Goal: Task Accomplishment & Management: Manage account settings

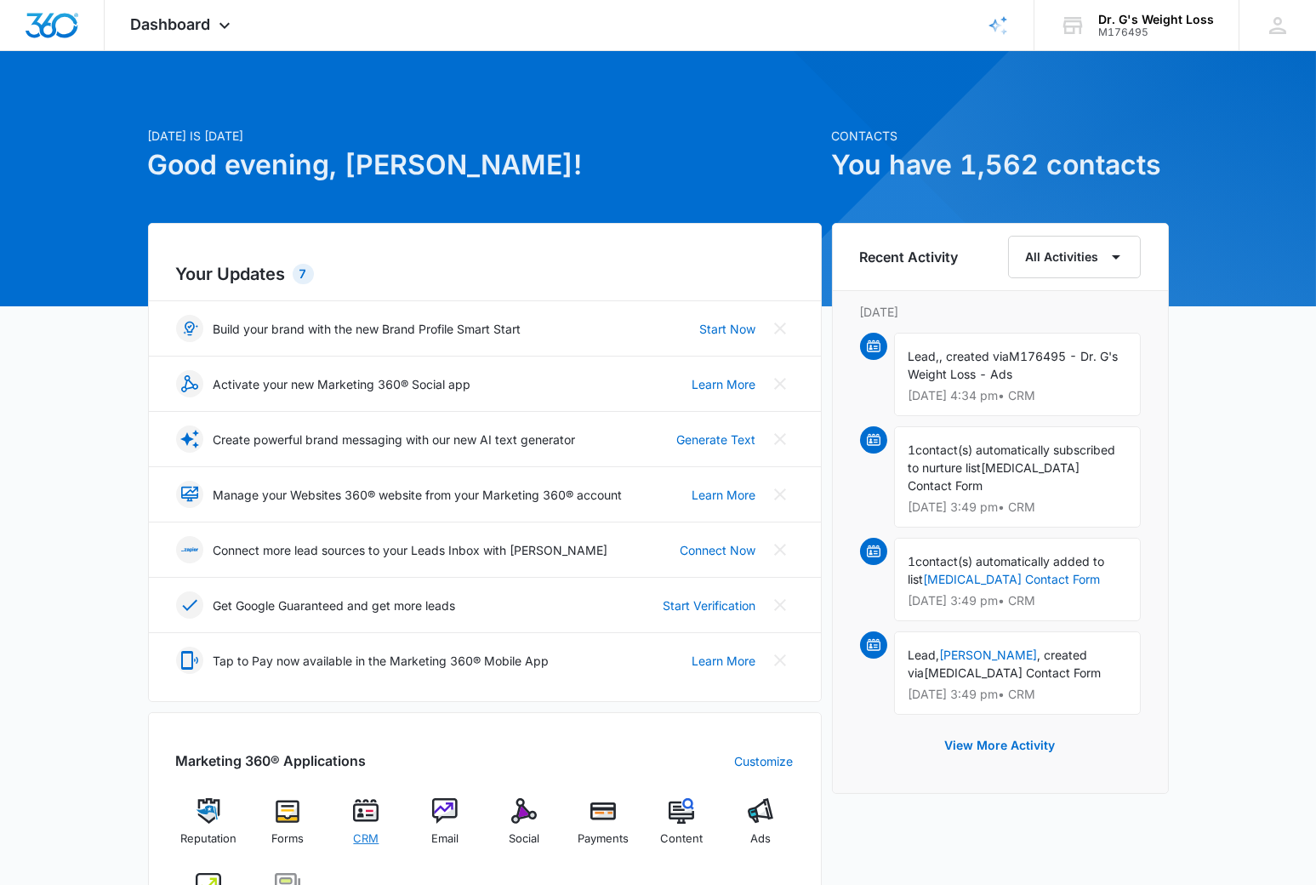
click at [364, 813] on img at bounding box center [366, 811] width 26 height 26
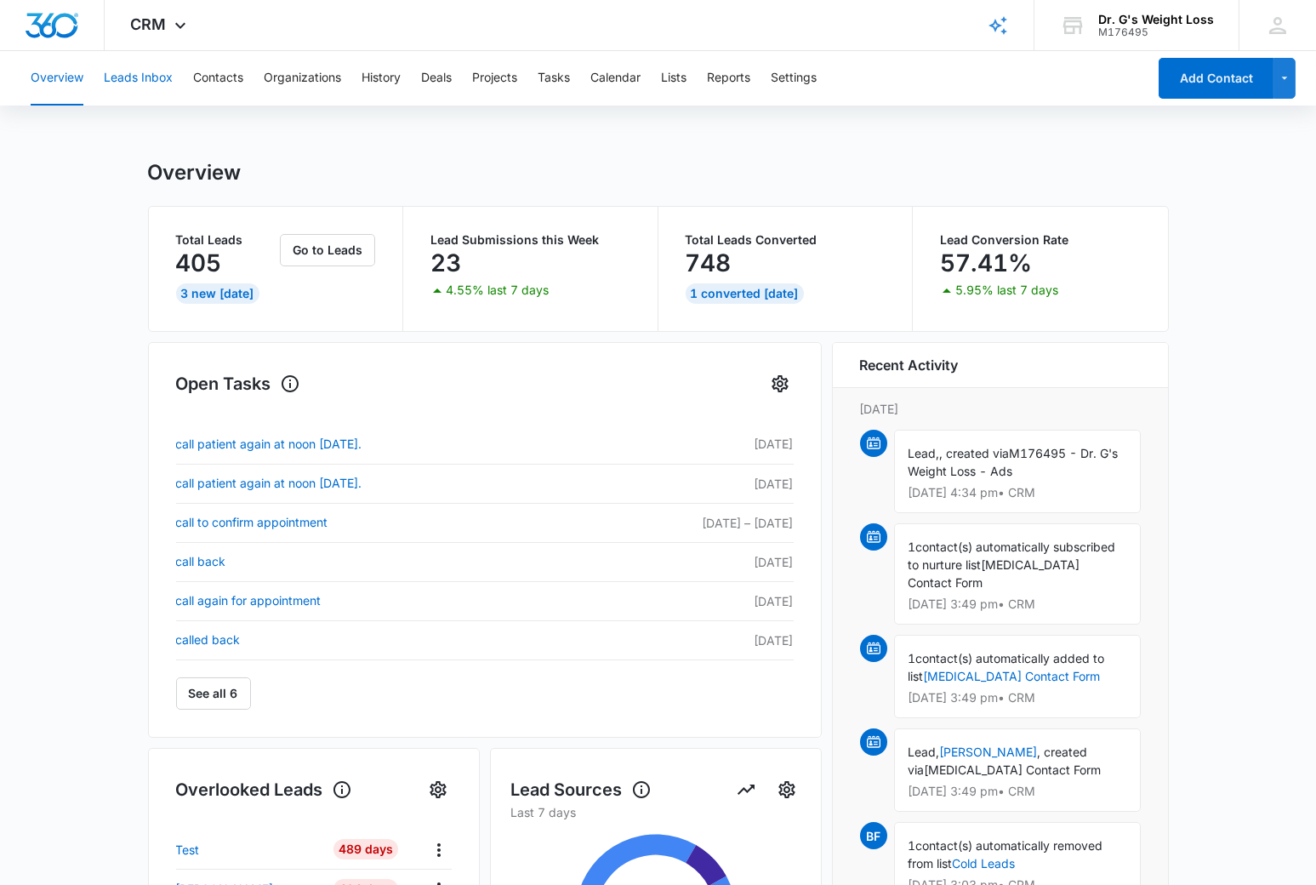
click at [129, 75] on button "Leads Inbox" at bounding box center [138, 78] width 69 height 54
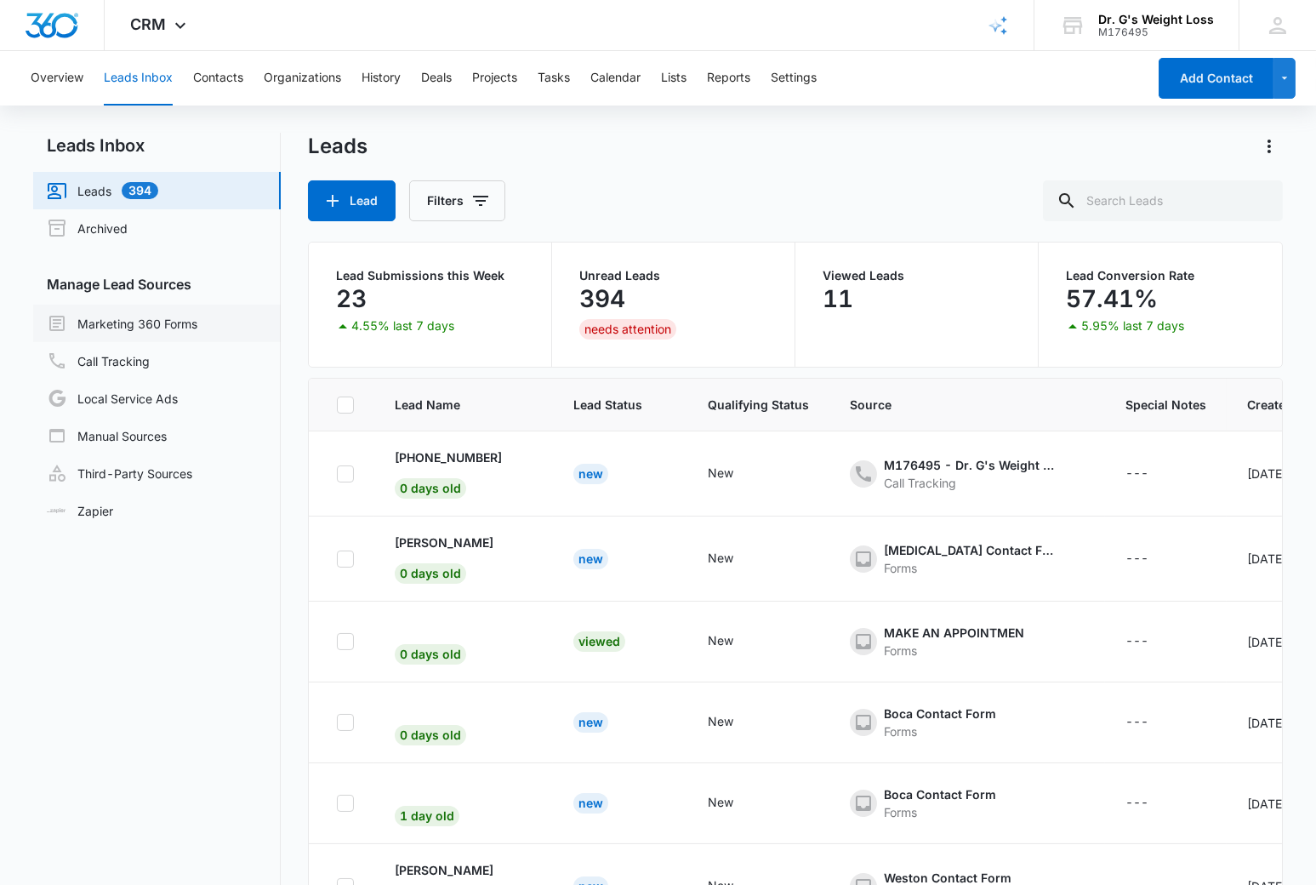
click at [155, 320] on link "Marketing 360 Forms" at bounding box center [122, 323] width 151 height 20
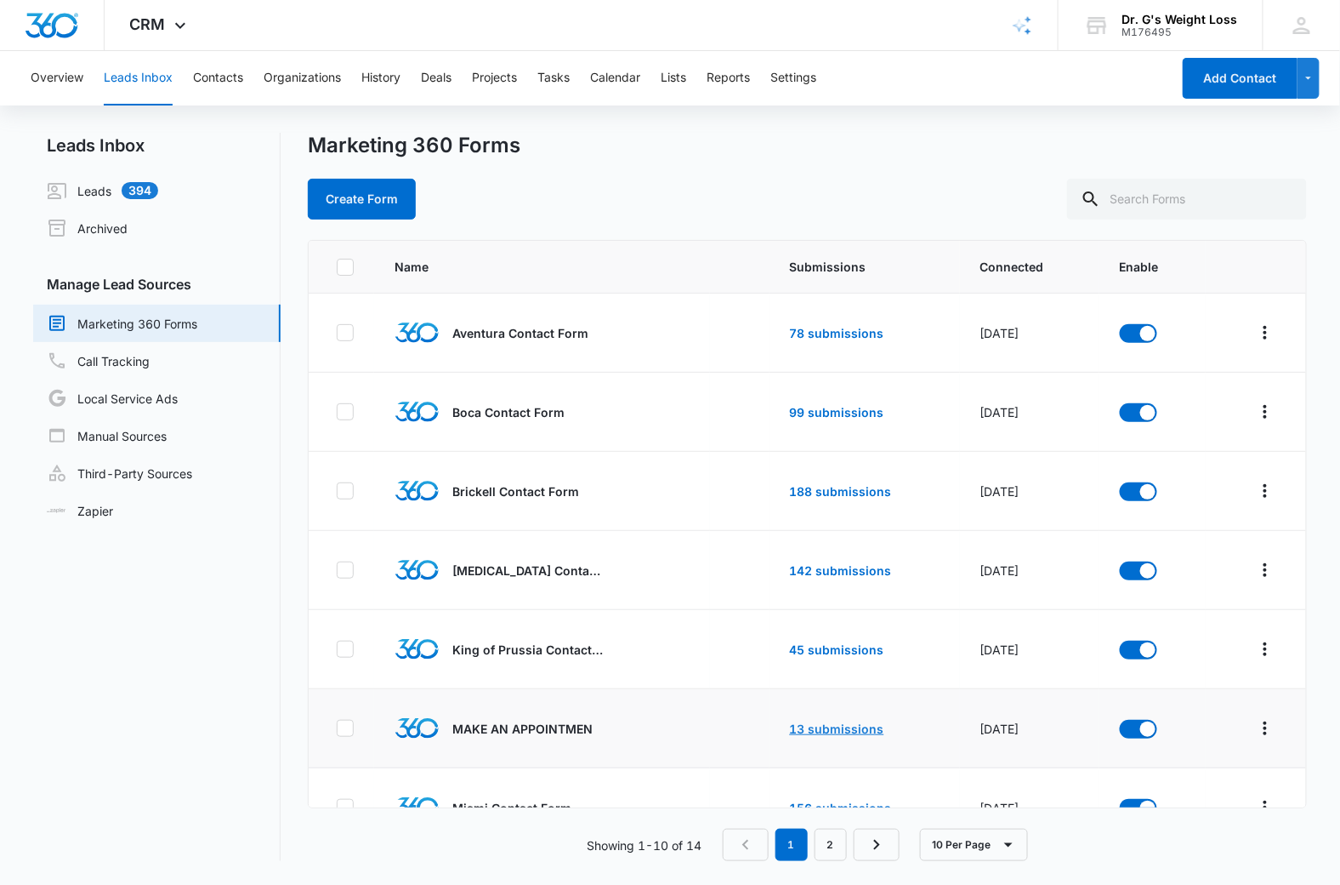
click at [811, 731] on link "13 submissions" at bounding box center [837, 728] width 94 height 14
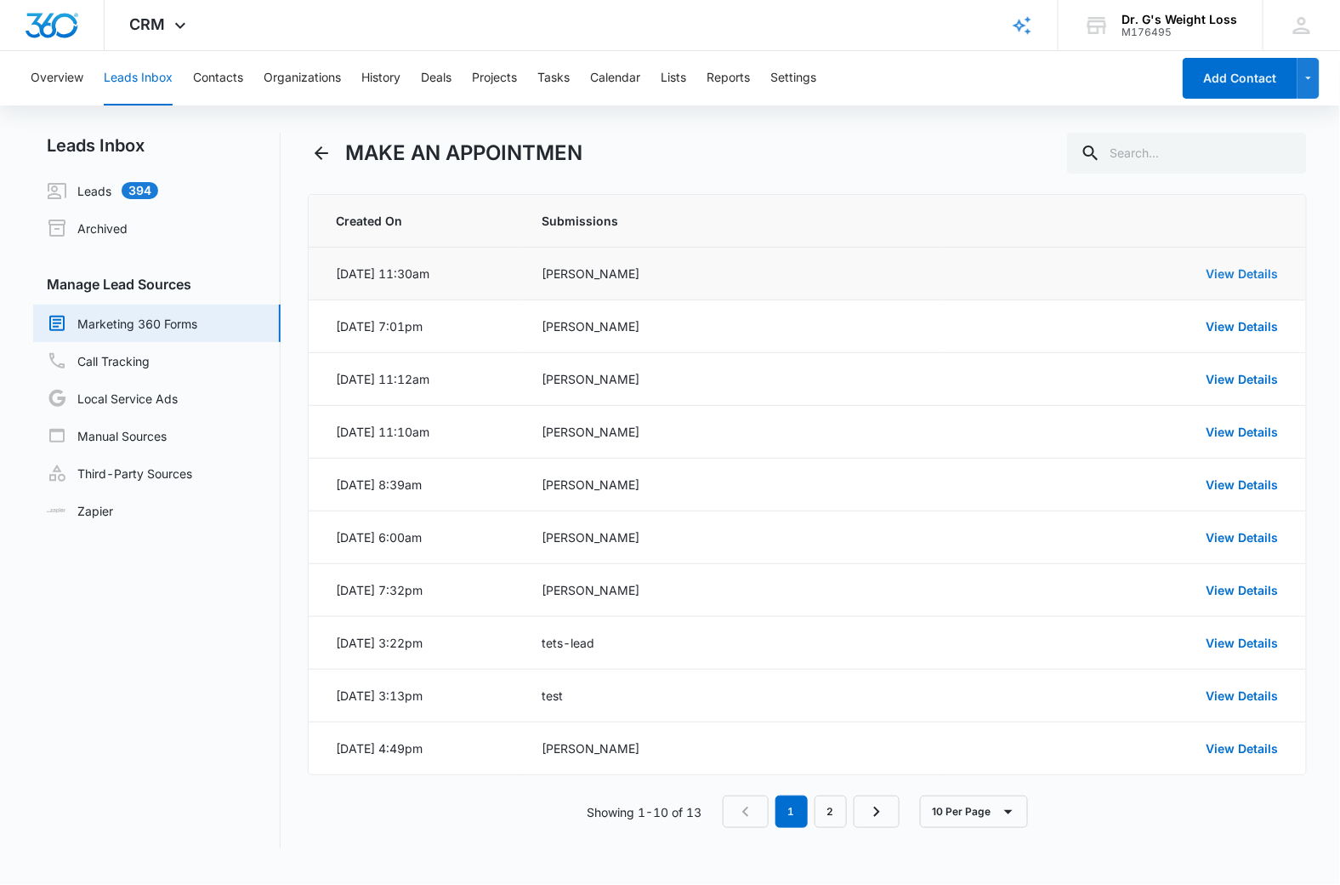
click at [1235, 279] on link "View Details" at bounding box center [1243, 273] width 72 height 14
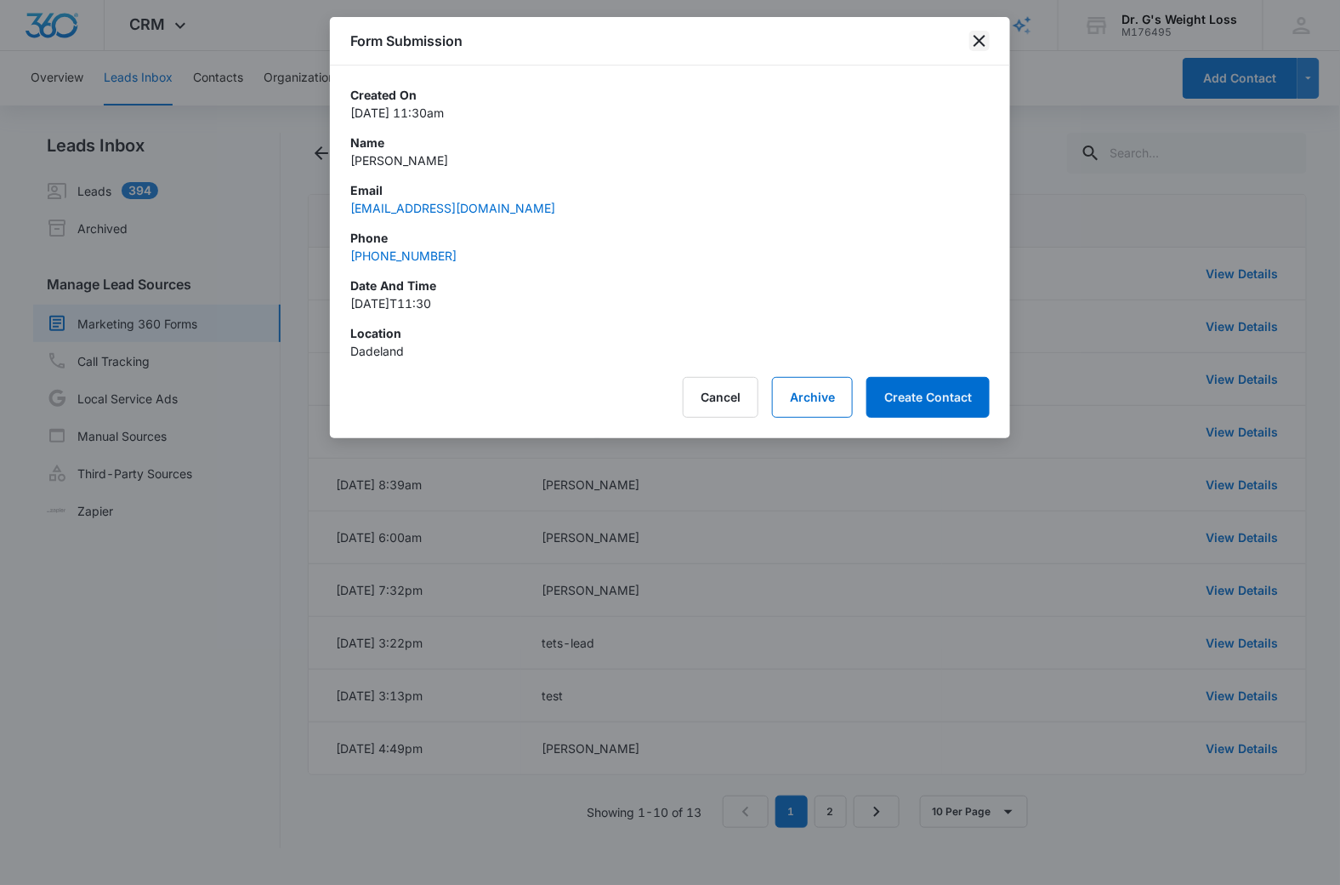
click at [984, 42] on icon "close" at bounding box center [980, 41] width 20 height 20
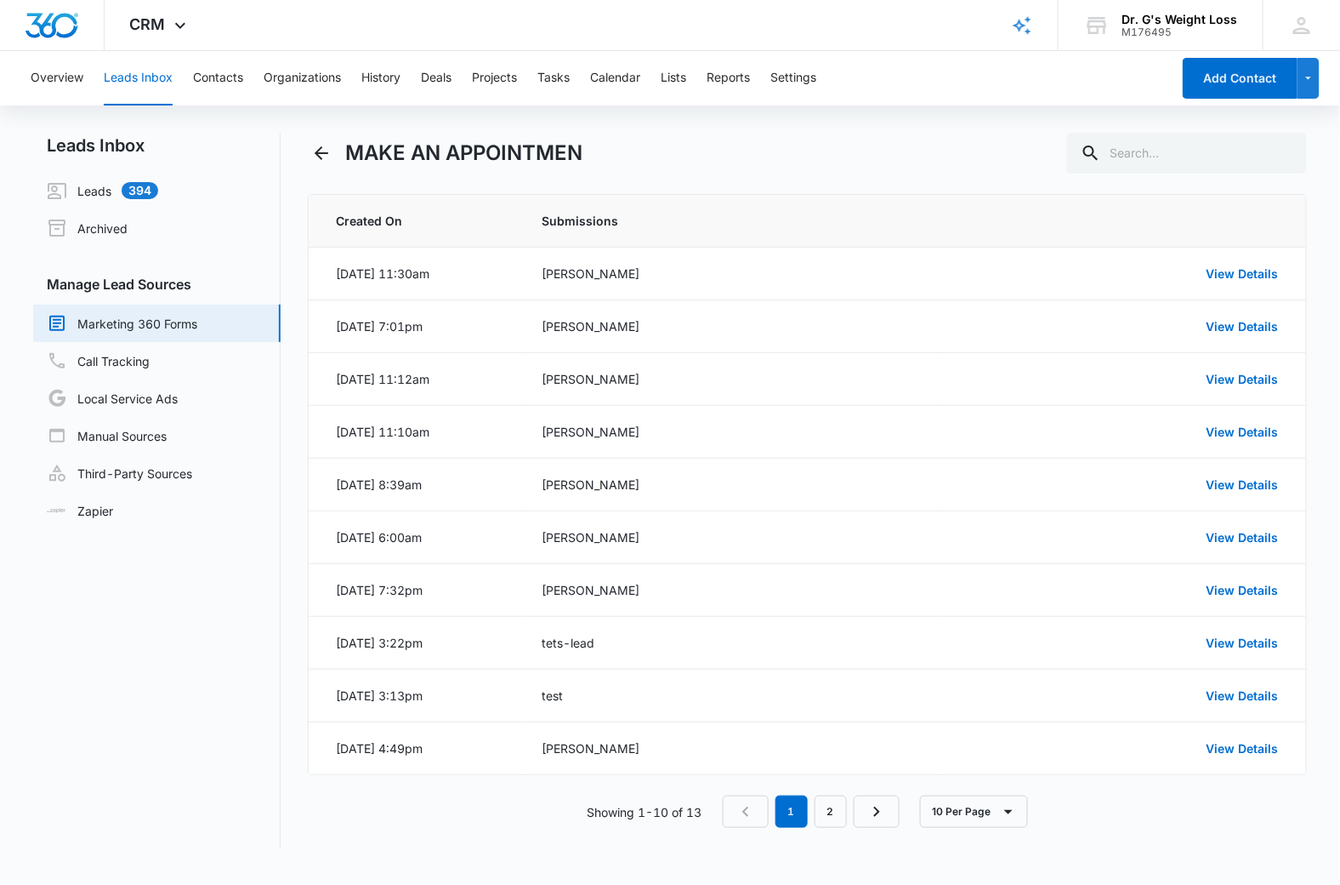
click at [137, 316] on link "Marketing 360 Forms" at bounding box center [122, 323] width 151 height 20
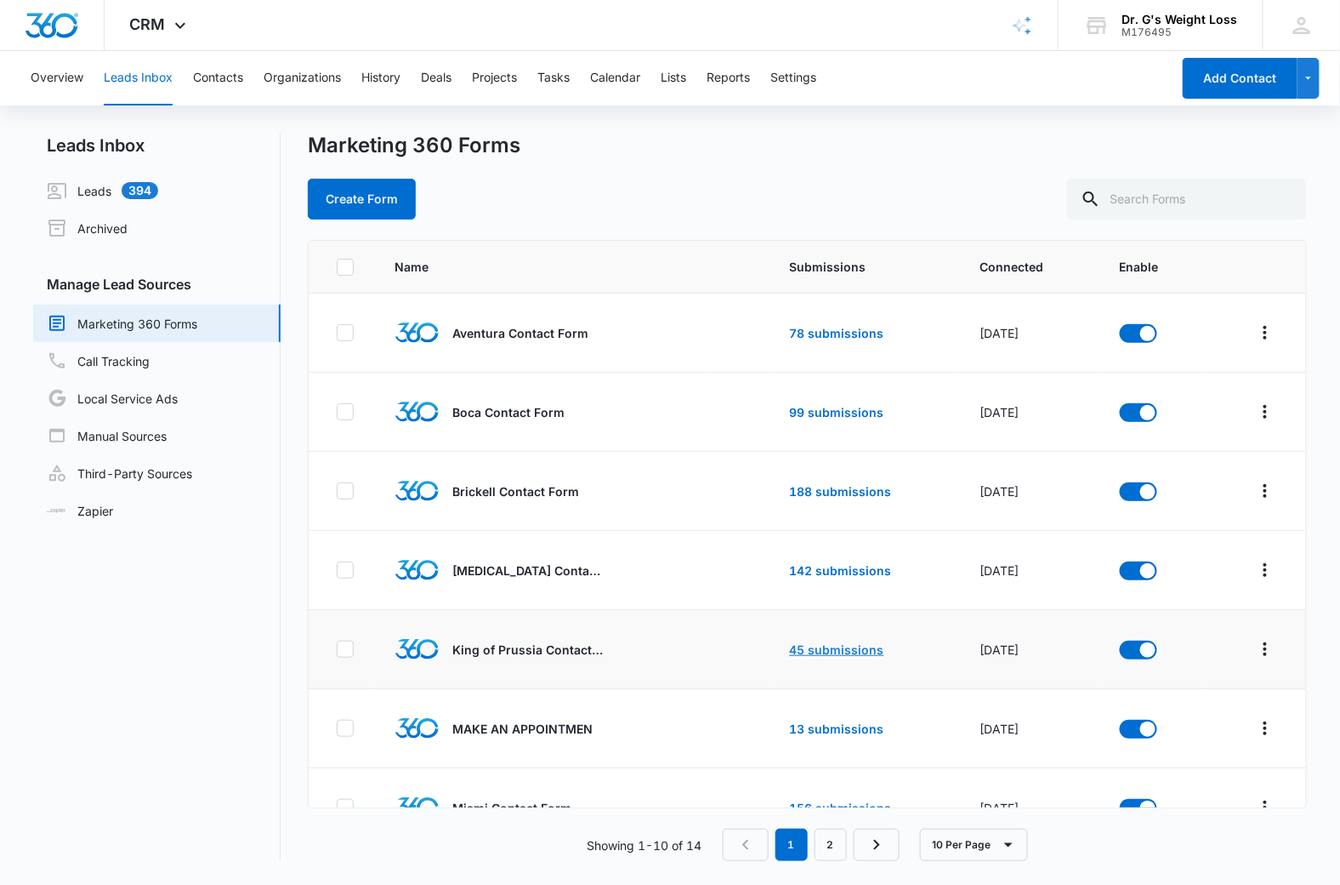
click at [833, 651] on link "45 submissions" at bounding box center [837, 649] width 94 height 14
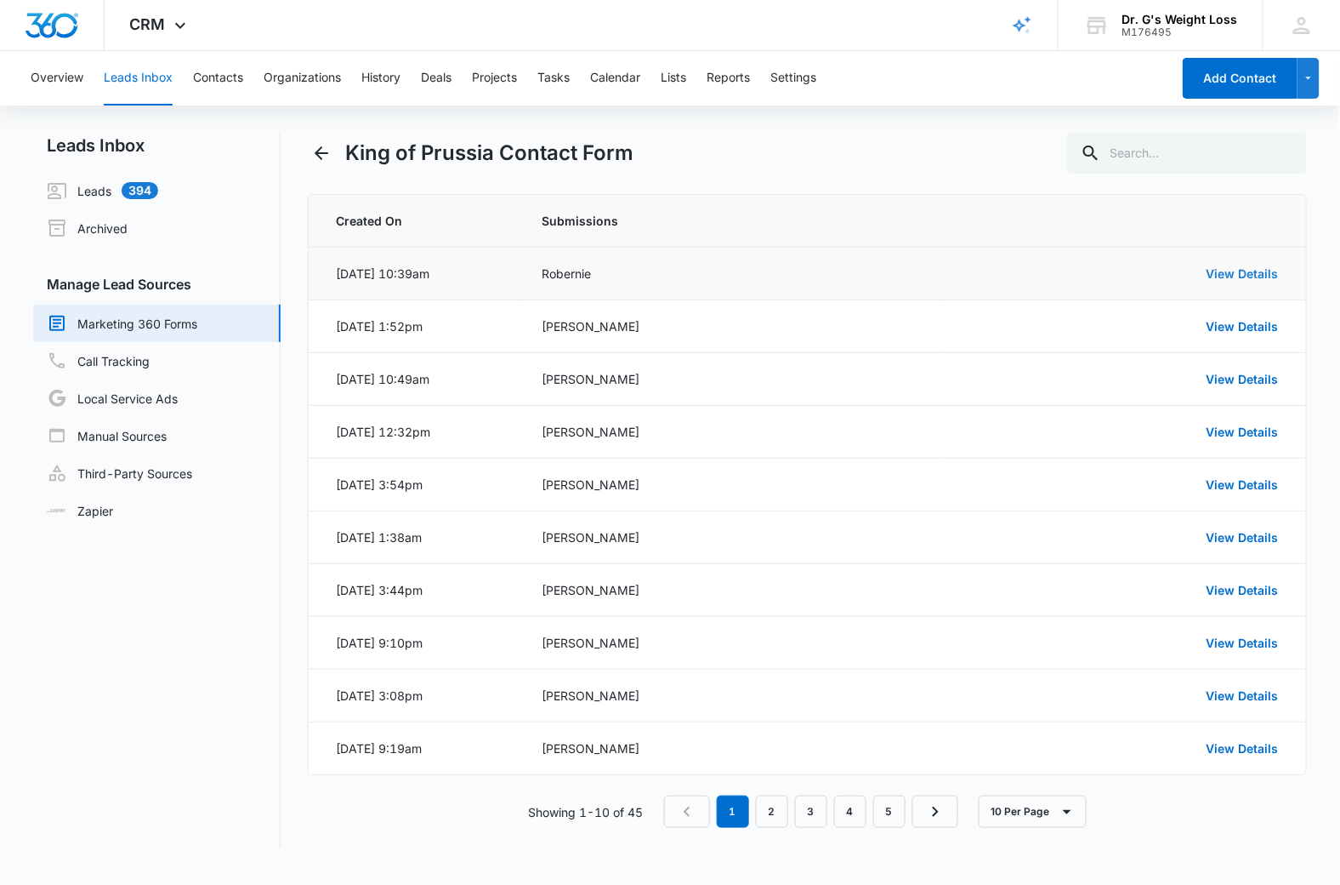
click at [1225, 275] on link "View Details" at bounding box center [1243, 273] width 72 height 14
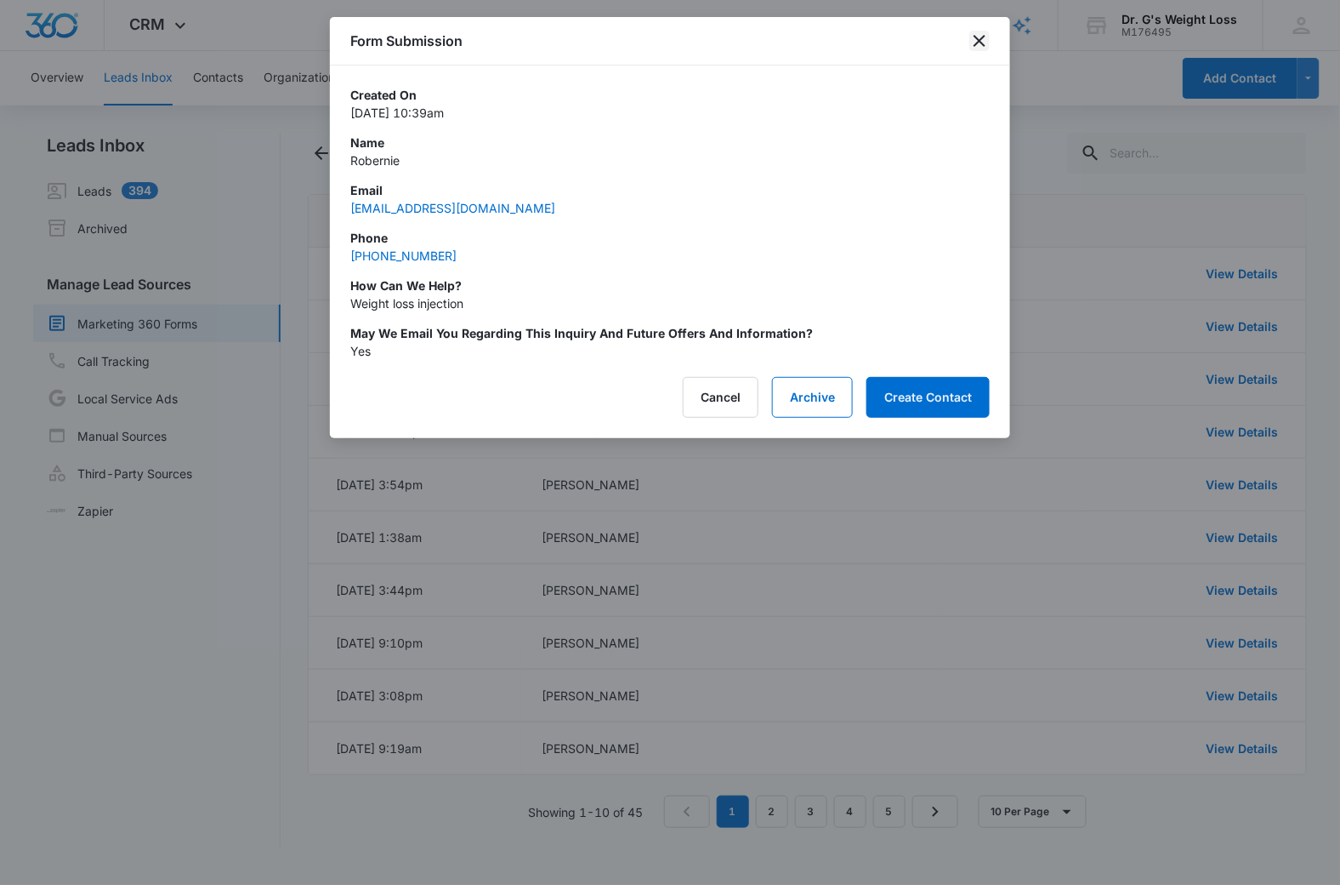
click at [980, 43] on icon "close" at bounding box center [980, 41] width 20 height 20
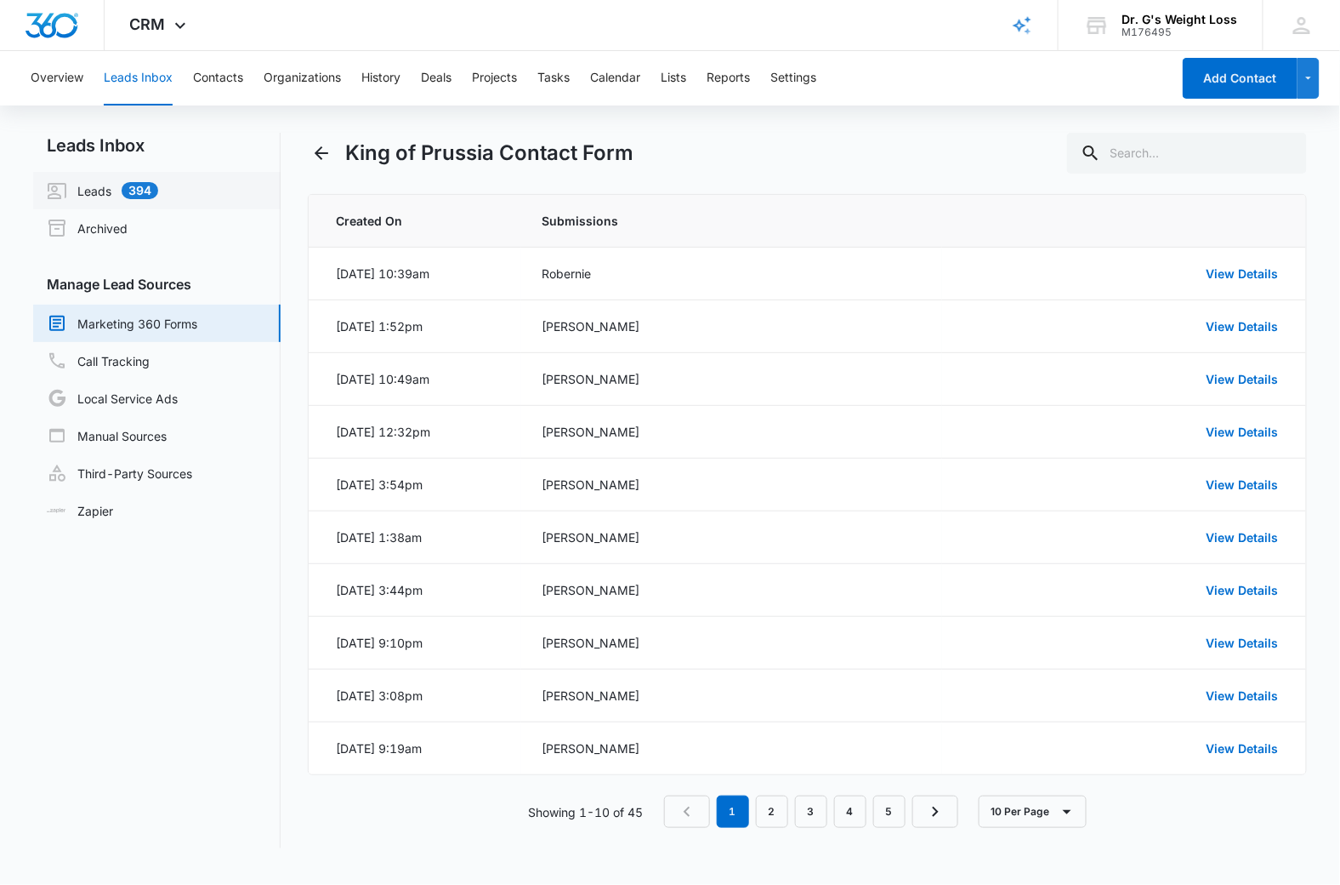
click at [100, 192] on link "Leads 394" at bounding box center [102, 190] width 111 height 20
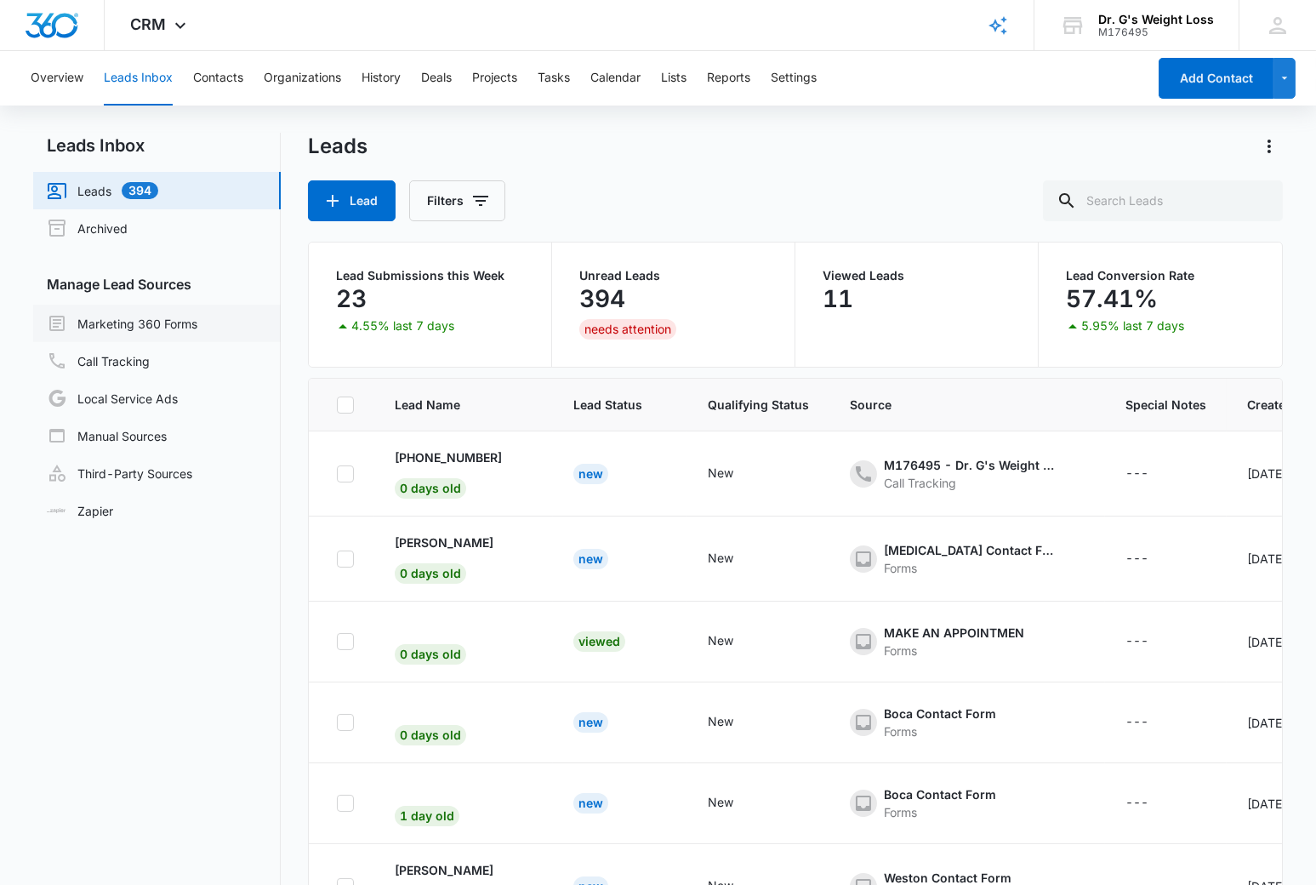
click at [128, 323] on link "Marketing 360 Forms" at bounding box center [122, 323] width 151 height 20
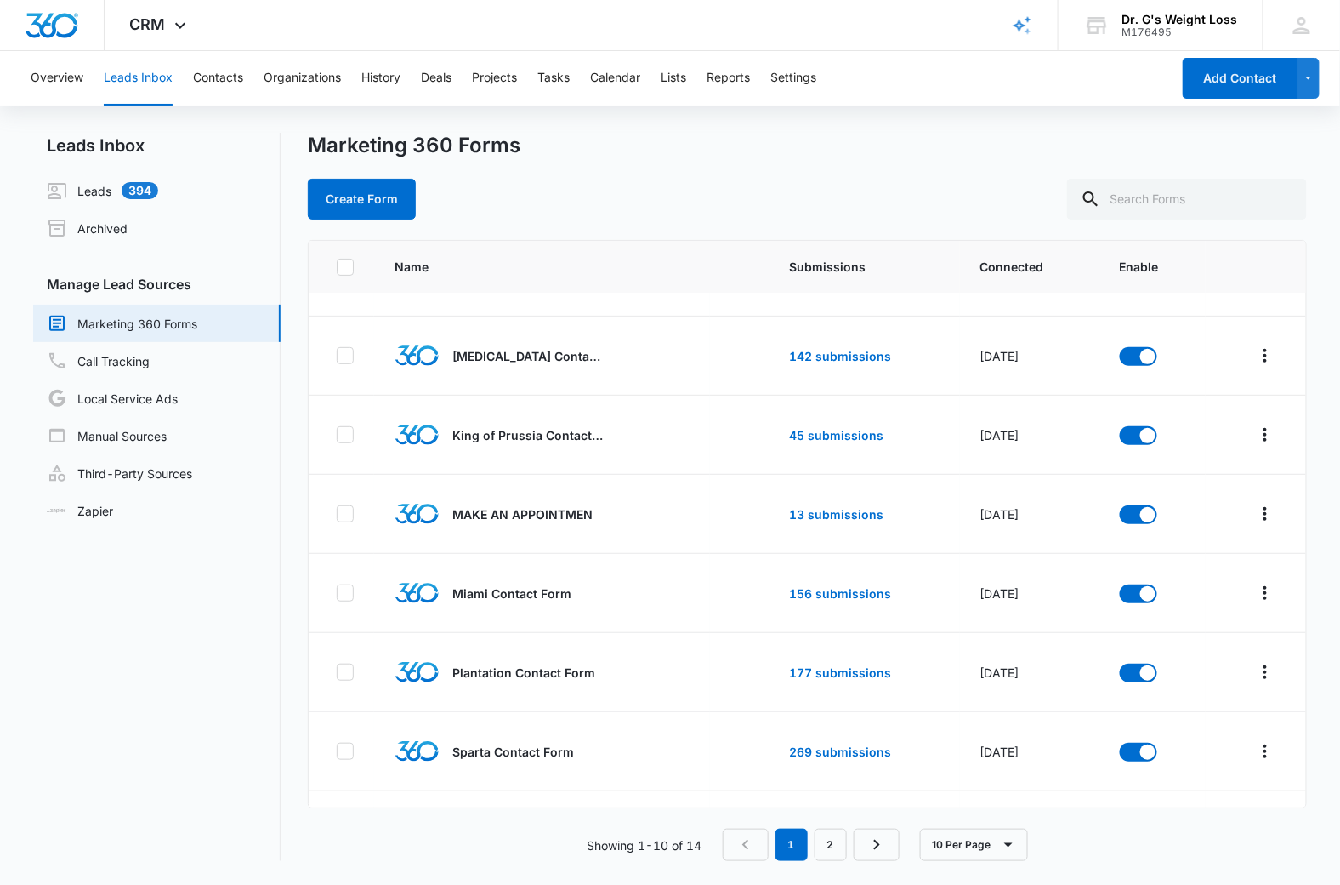
scroll to position [219, 0]
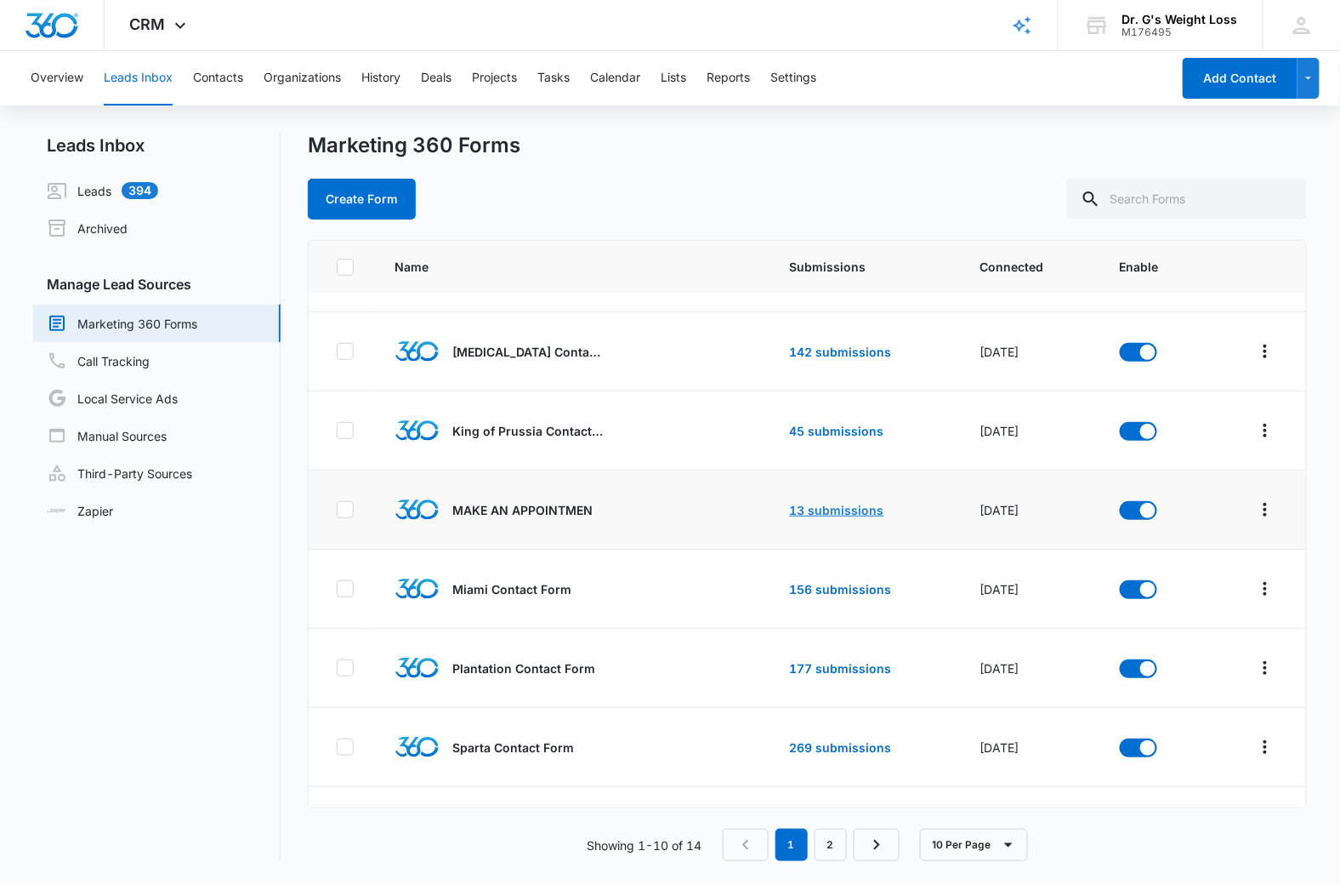
click at [840, 515] on link "13 submissions" at bounding box center [837, 510] width 94 height 14
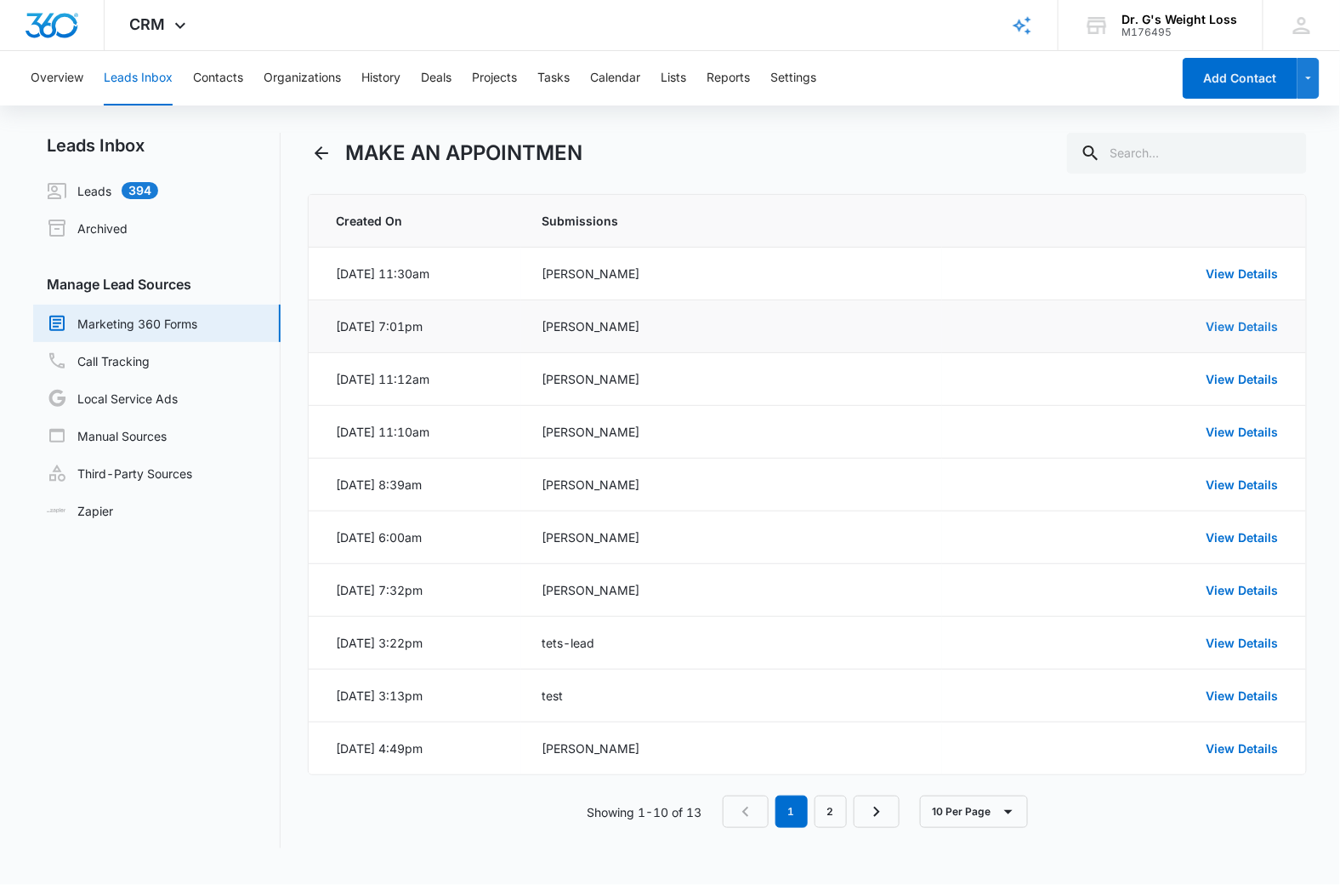
click at [1250, 324] on link "View Details" at bounding box center [1243, 326] width 72 height 14
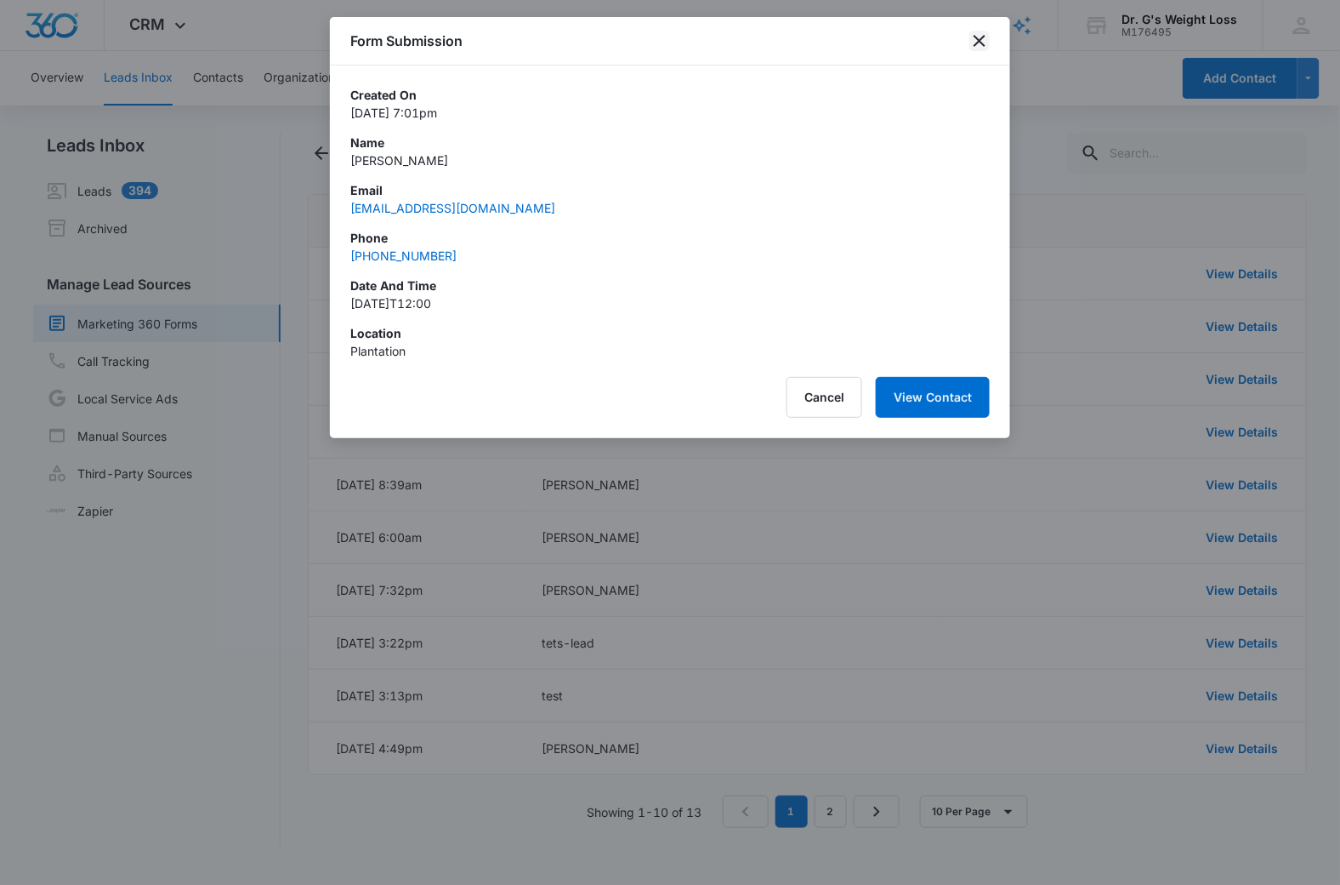
click at [980, 35] on icon "close" at bounding box center [980, 41] width 20 height 20
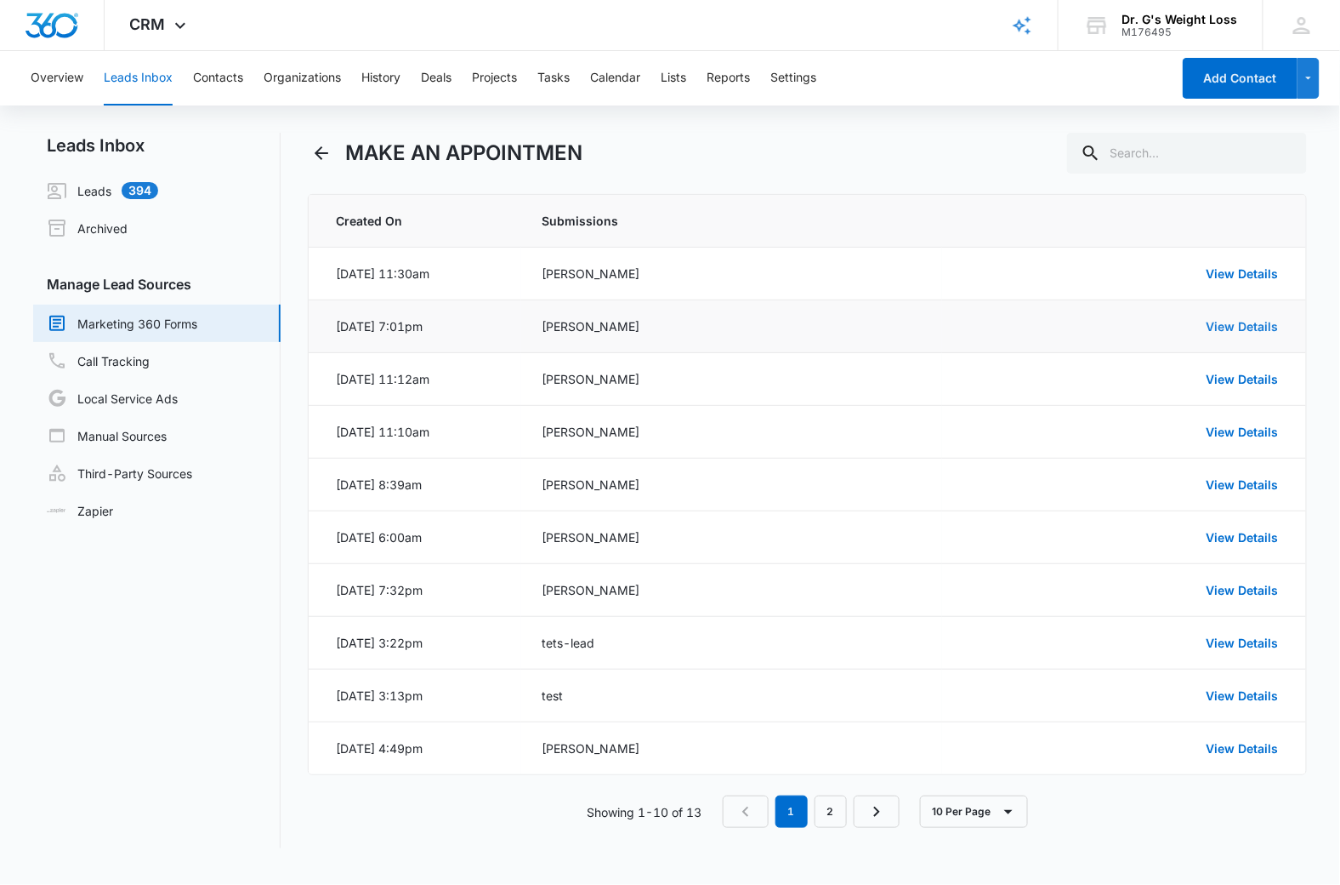
click at [1221, 327] on link "View Details" at bounding box center [1243, 326] width 72 height 14
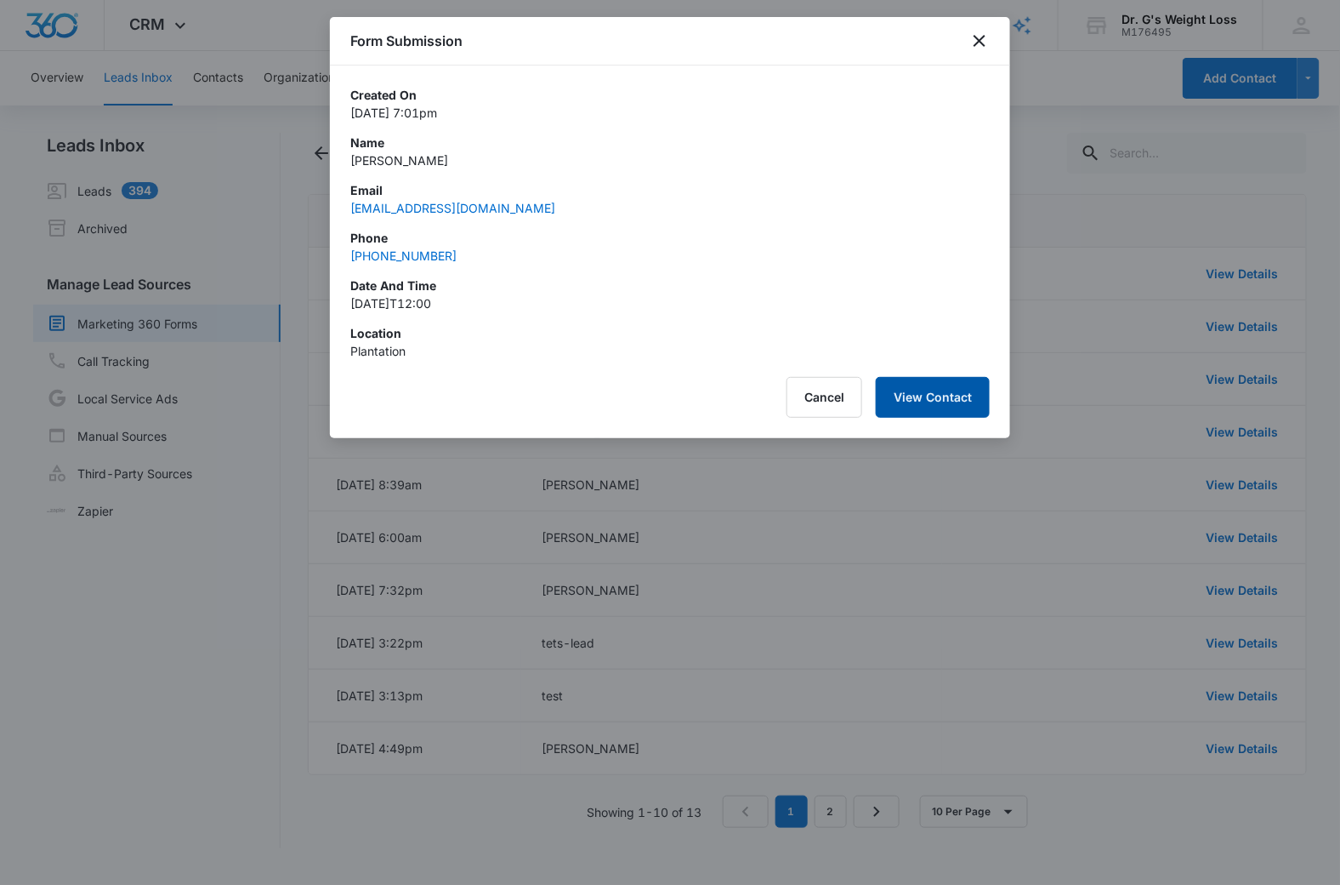
click at [920, 402] on button "View Contact" at bounding box center [933, 397] width 114 height 41
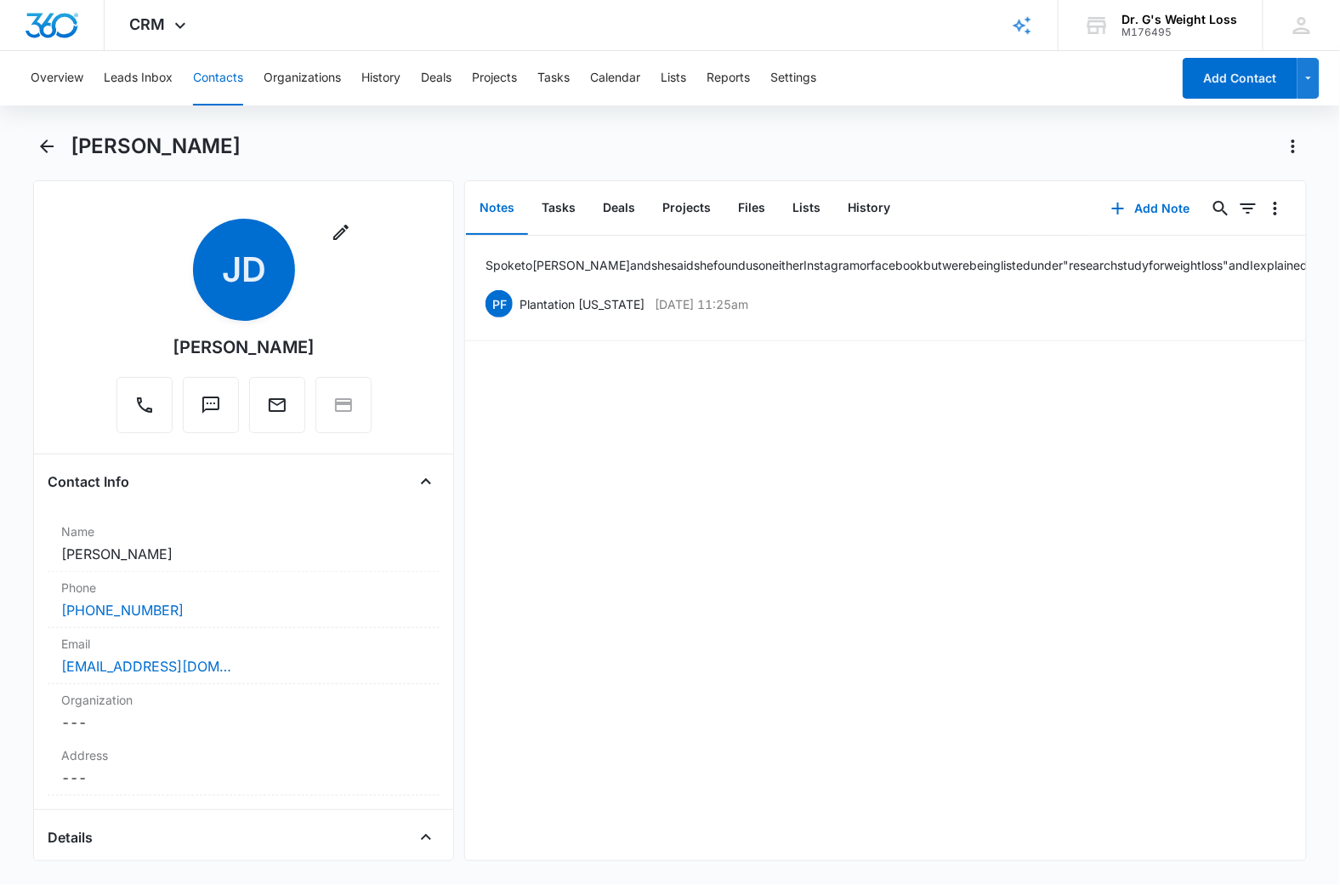
click at [212, 77] on button "Contacts" at bounding box center [218, 78] width 50 height 54
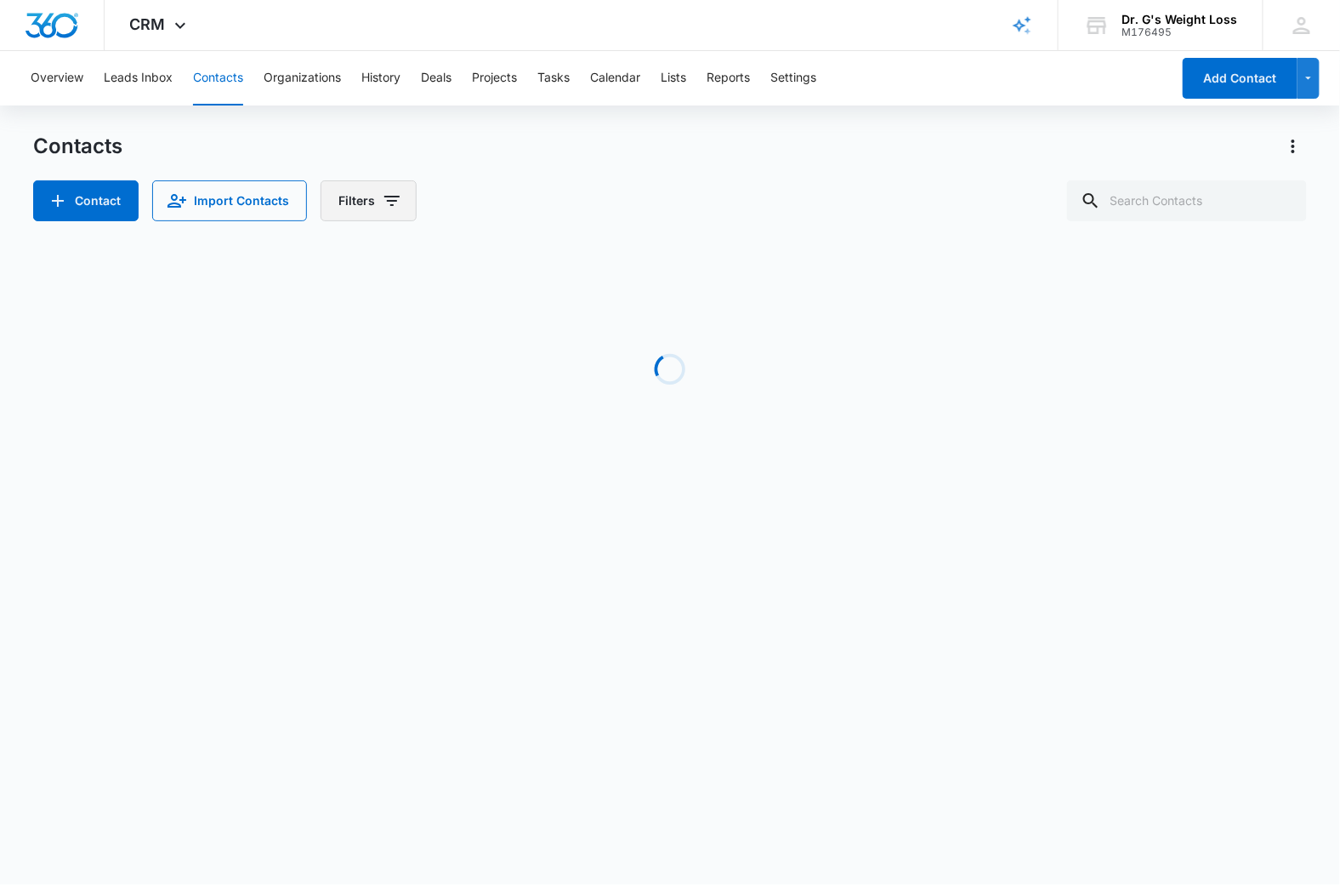
click at [367, 202] on button "Filters" at bounding box center [369, 200] width 96 height 41
click at [401, 251] on div "Assigned To" at bounding box center [438, 262] width 196 height 27
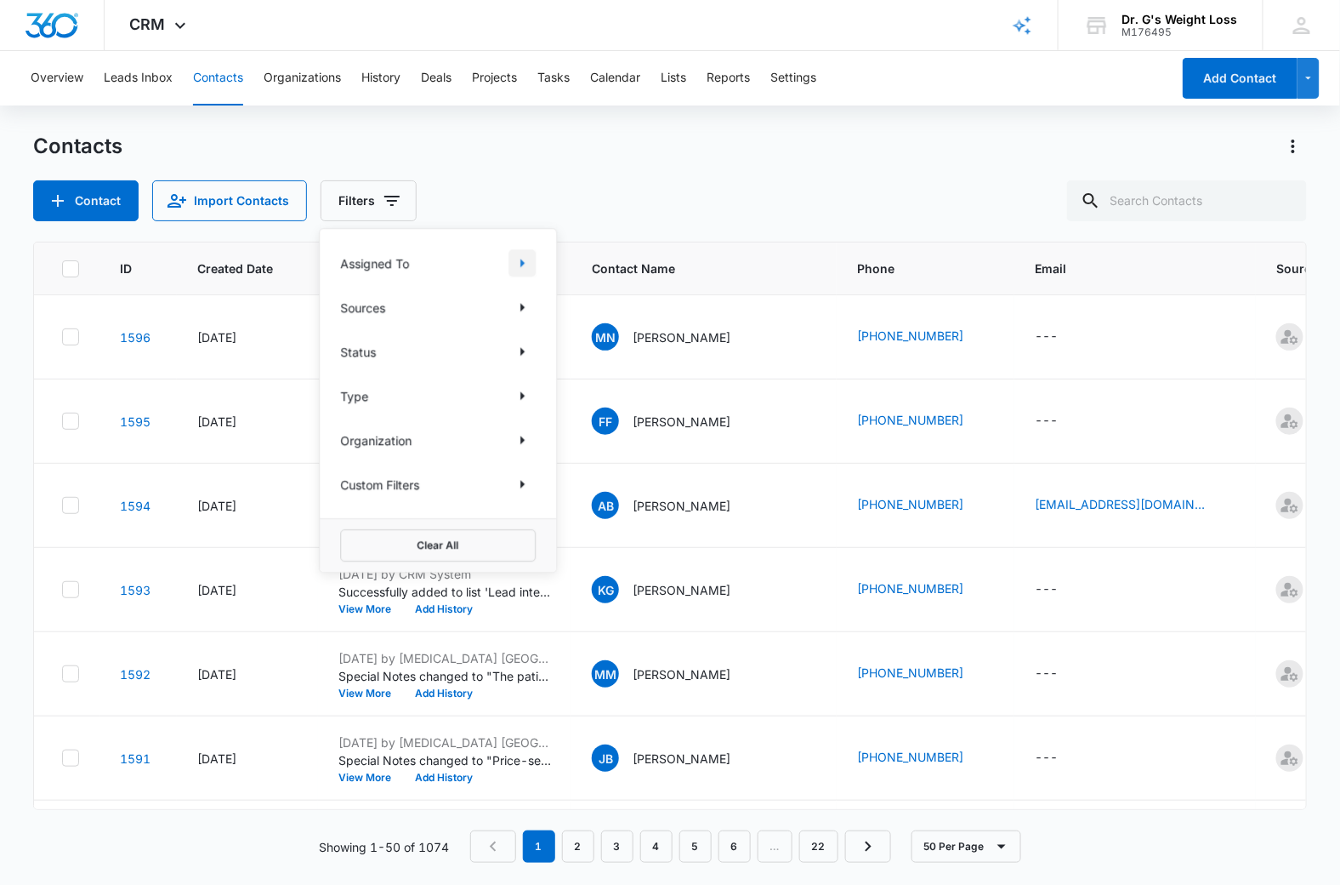
click at [521, 262] on icon "Show Assigned To filters" at bounding box center [523, 263] width 4 height 9
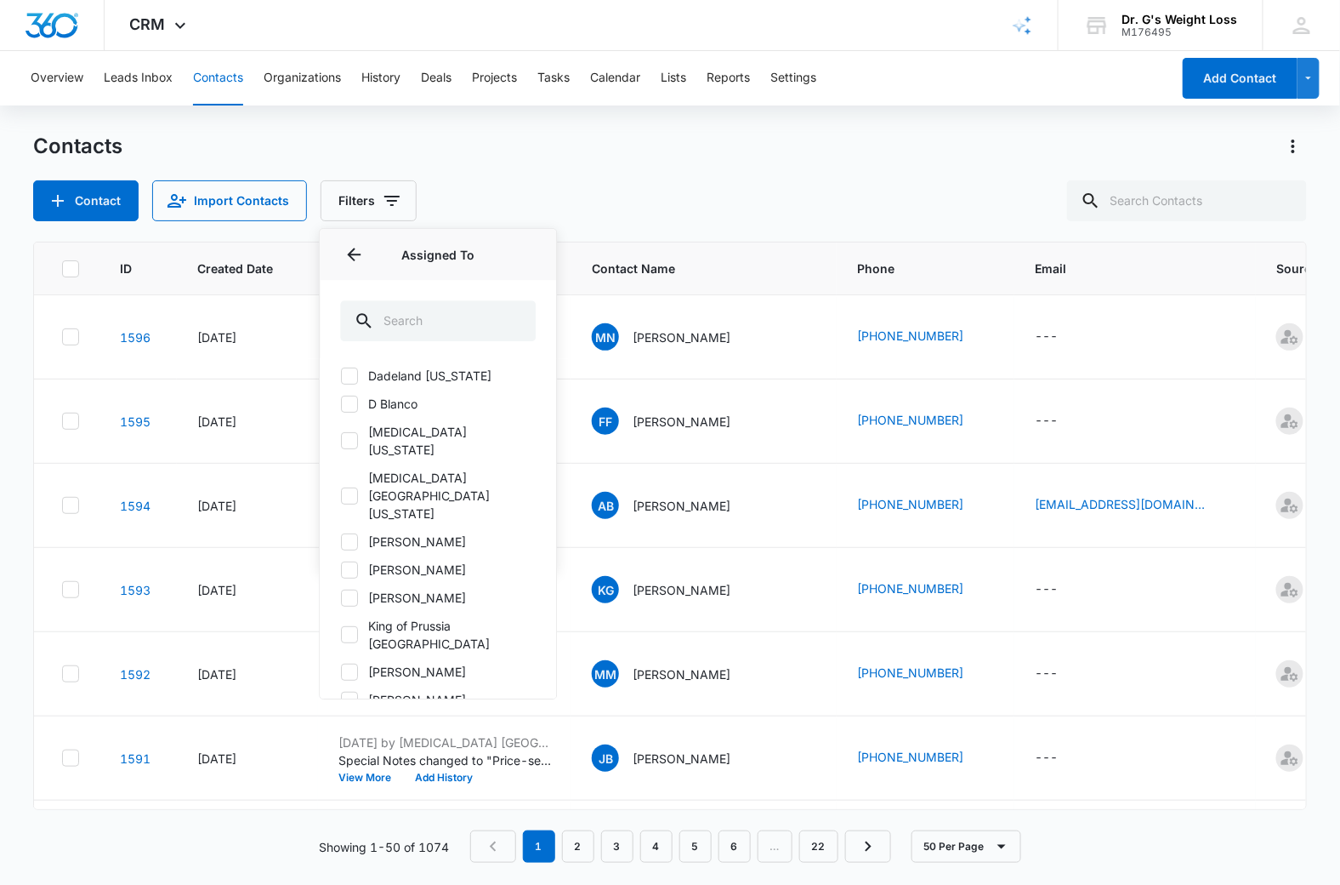
scroll to position [193, 0]
click at [356, 557] on icon at bounding box center [349, 564] width 15 height 15
click at [341, 564] on input "[PERSON_NAME]" at bounding box center [340, 564] width 1 height 1
checkbox input "true"
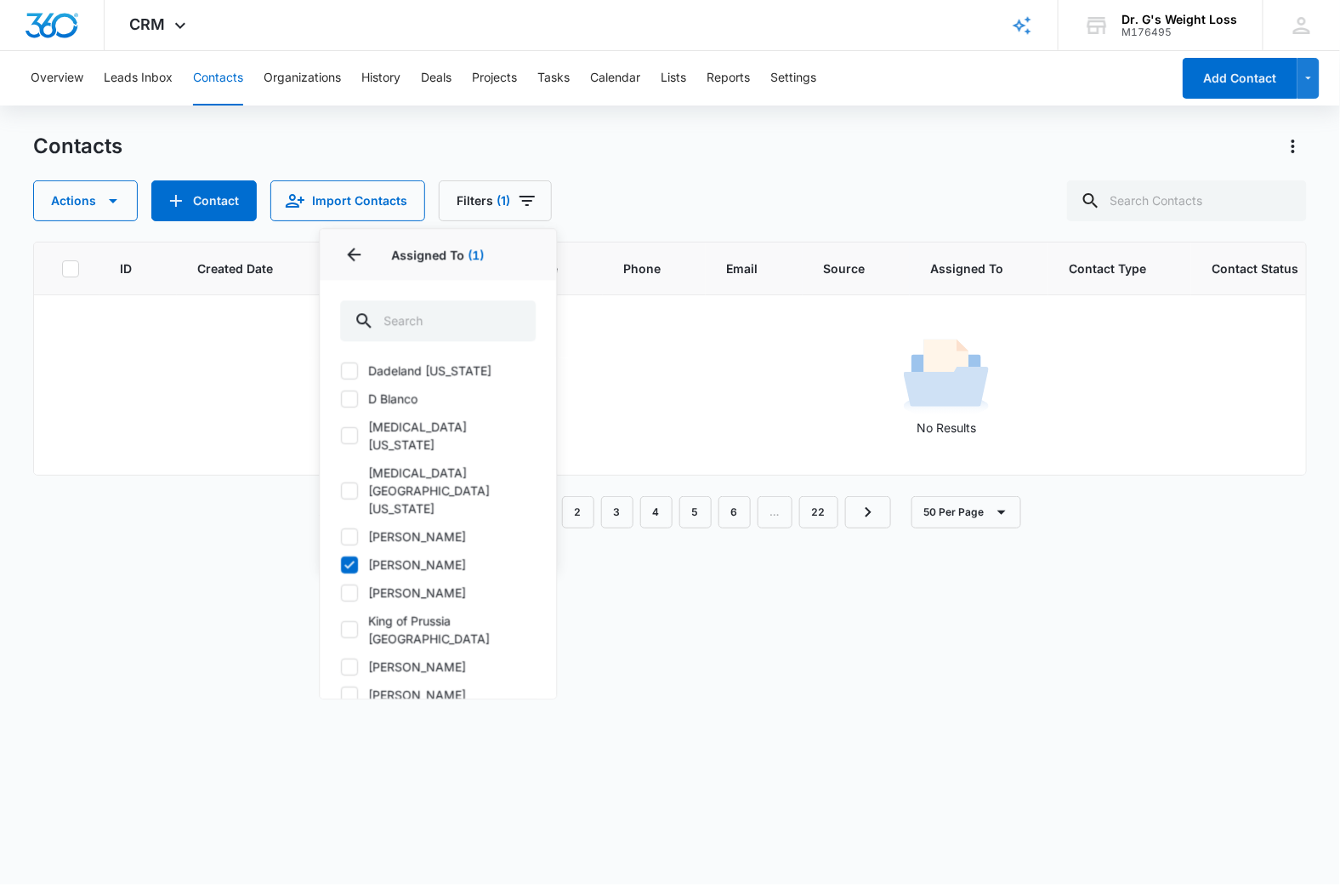
click at [349, 743] on icon at bounding box center [349, 750] width 15 height 15
click at [341, 750] on input "Plantation [US_STATE]" at bounding box center [340, 750] width 1 height 1
checkbox input "true"
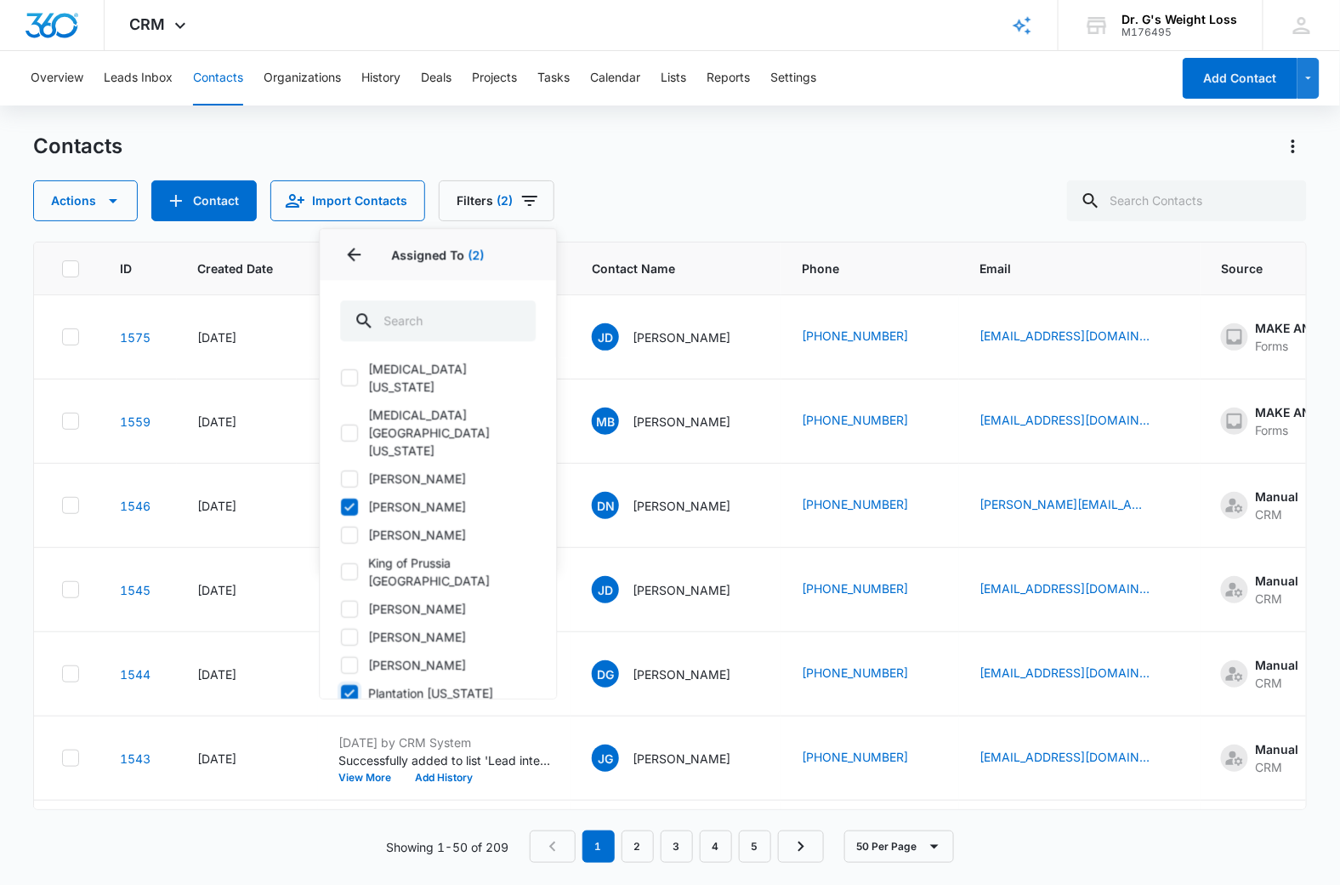
scroll to position [39, 0]
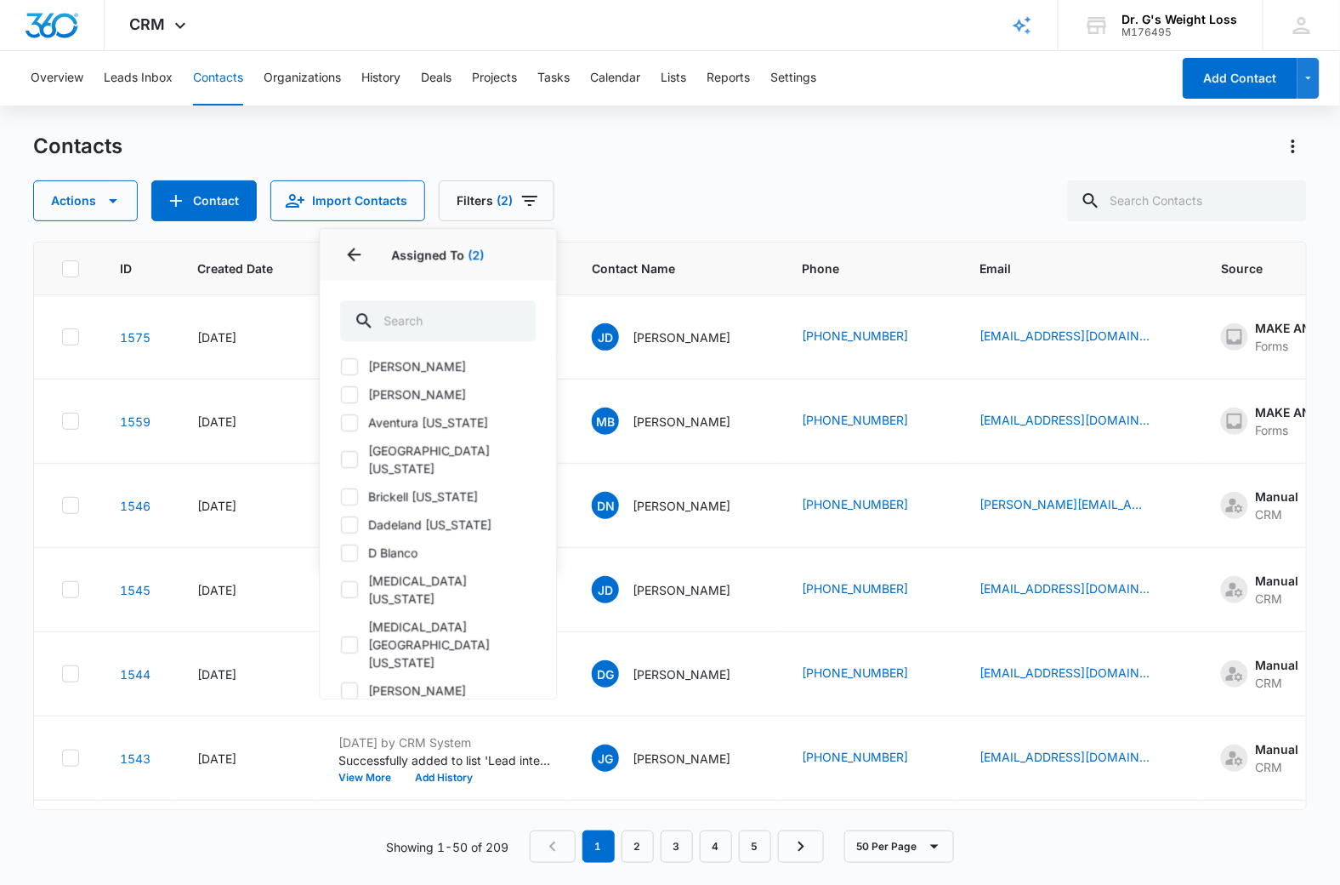
click at [378, 455] on label "[GEOGRAPHIC_DATA][US_STATE]" at bounding box center [438, 459] width 196 height 36
click at [341, 459] on input "[GEOGRAPHIC_DATA][US_STATE]" at bounding box center [340, 459] width 1 height 1
checkbox input "true"
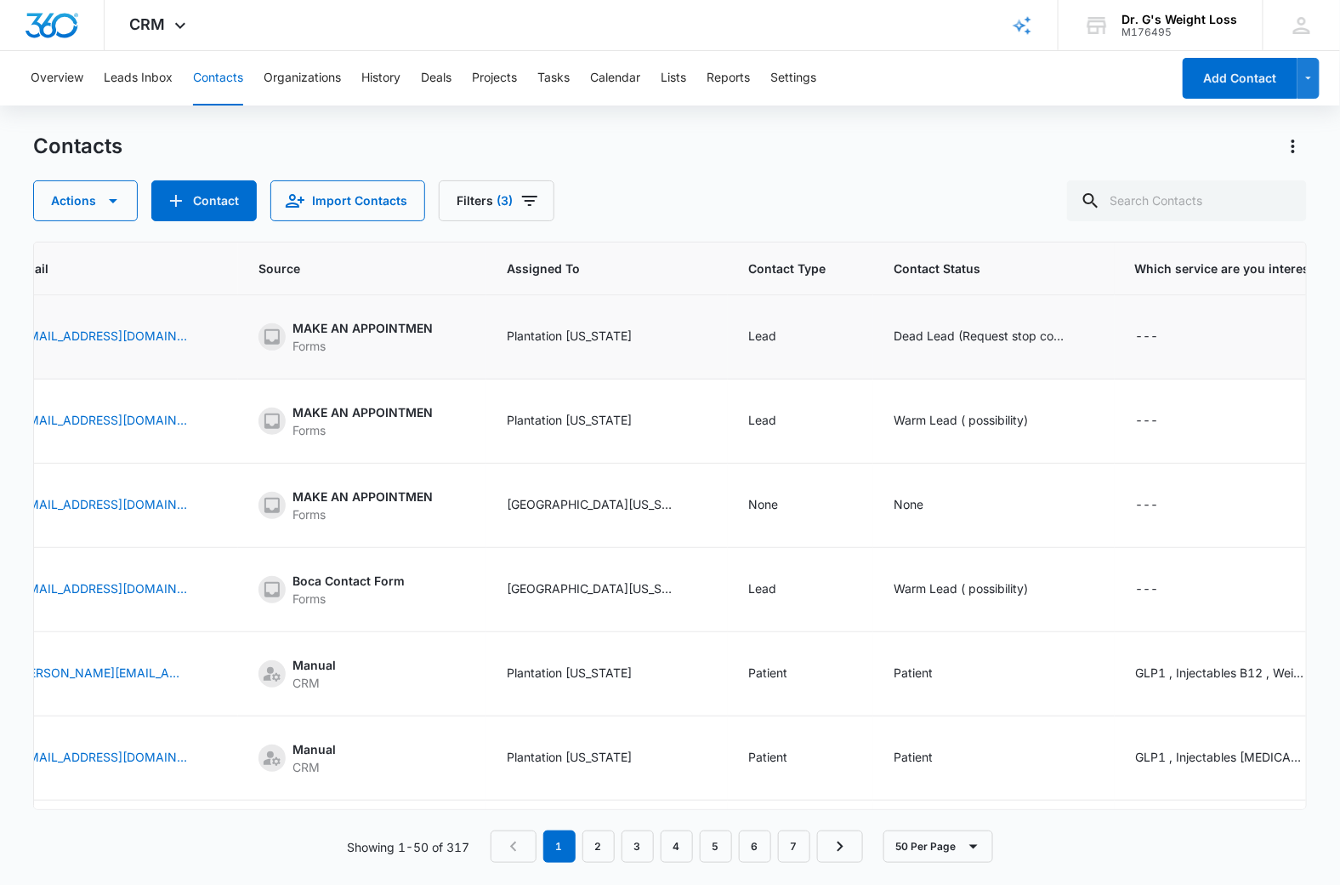
scroll to position [0, 1110]
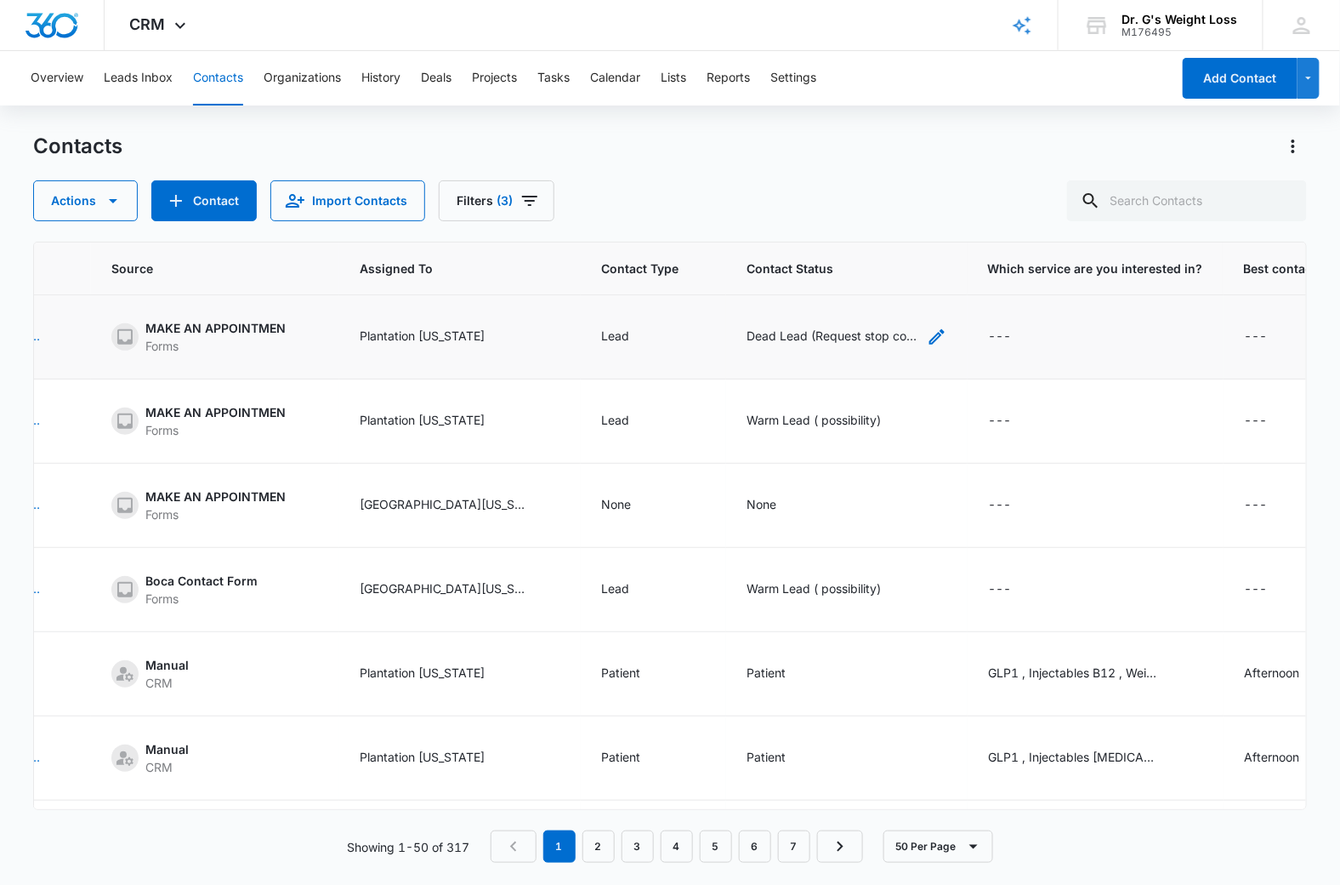
click at [915, 336] on div "Dead Lead (Request stop contact )" at bounding box center [832, 336] width 170 height 18
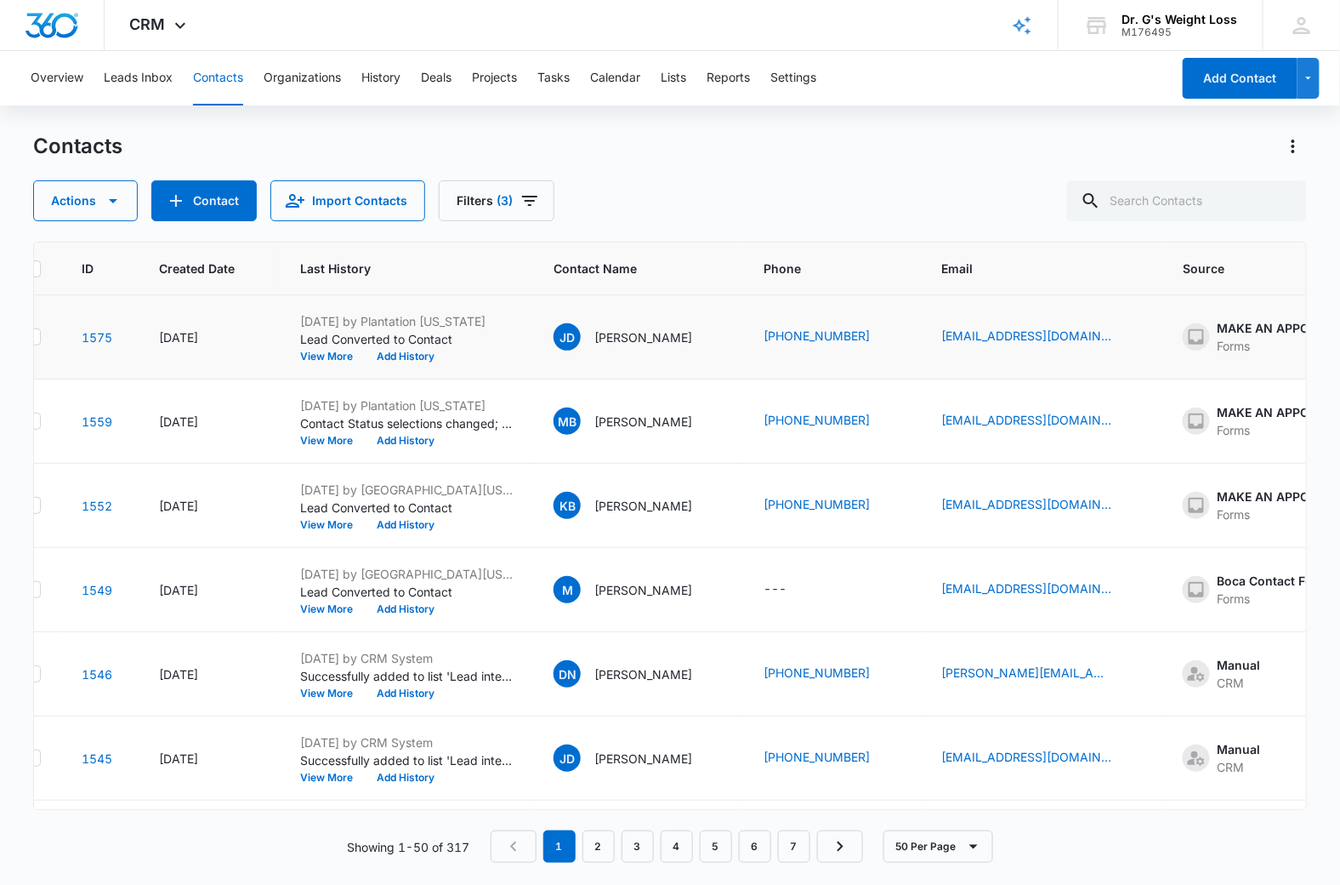
scroll to position [0, 37]
click at [397, 351] on button "Add History" at bounding box center [407, 356] width 82 height 10
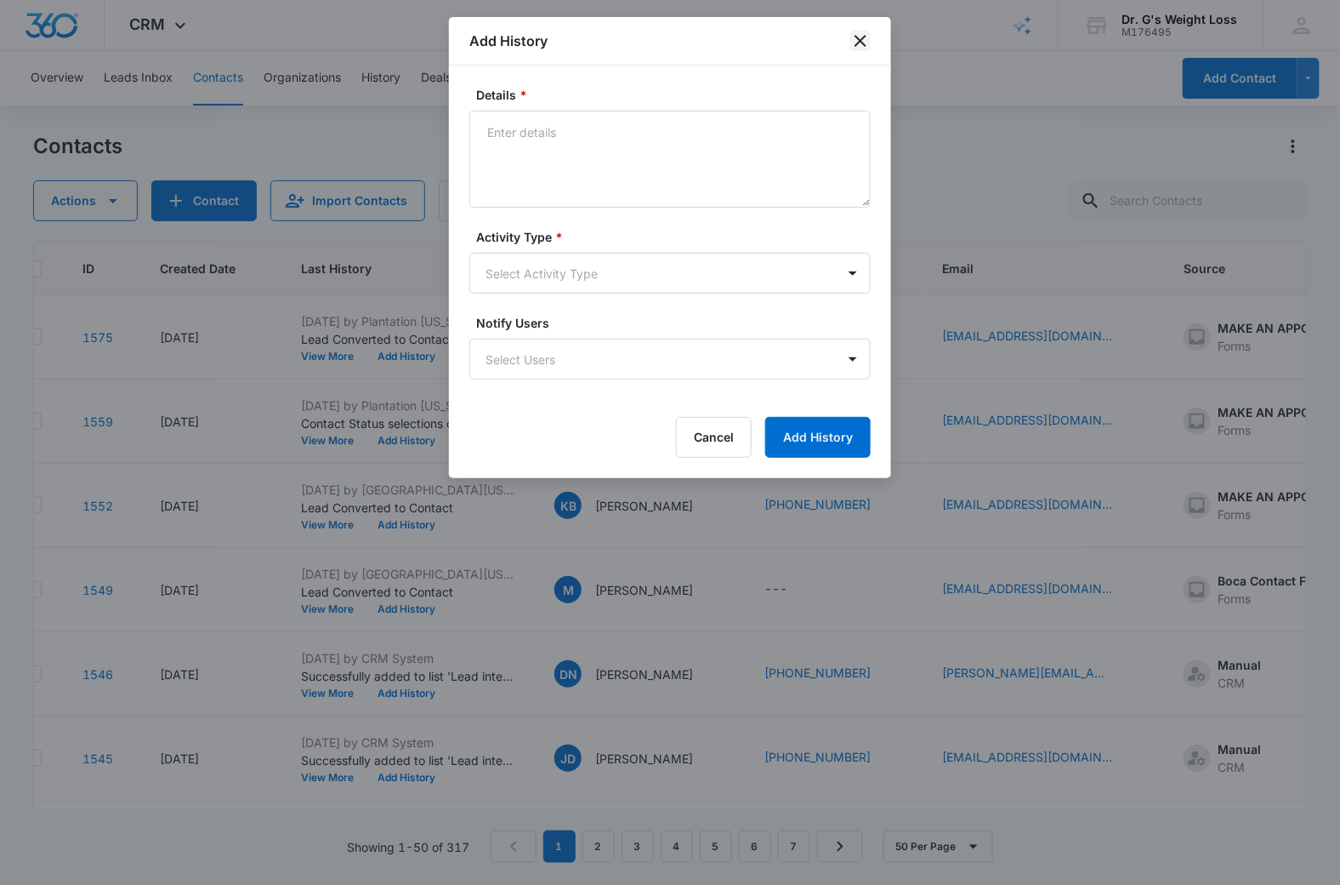
click at [854, 32] on icon "close" at bounding box center [860, 41] width 20 height 20
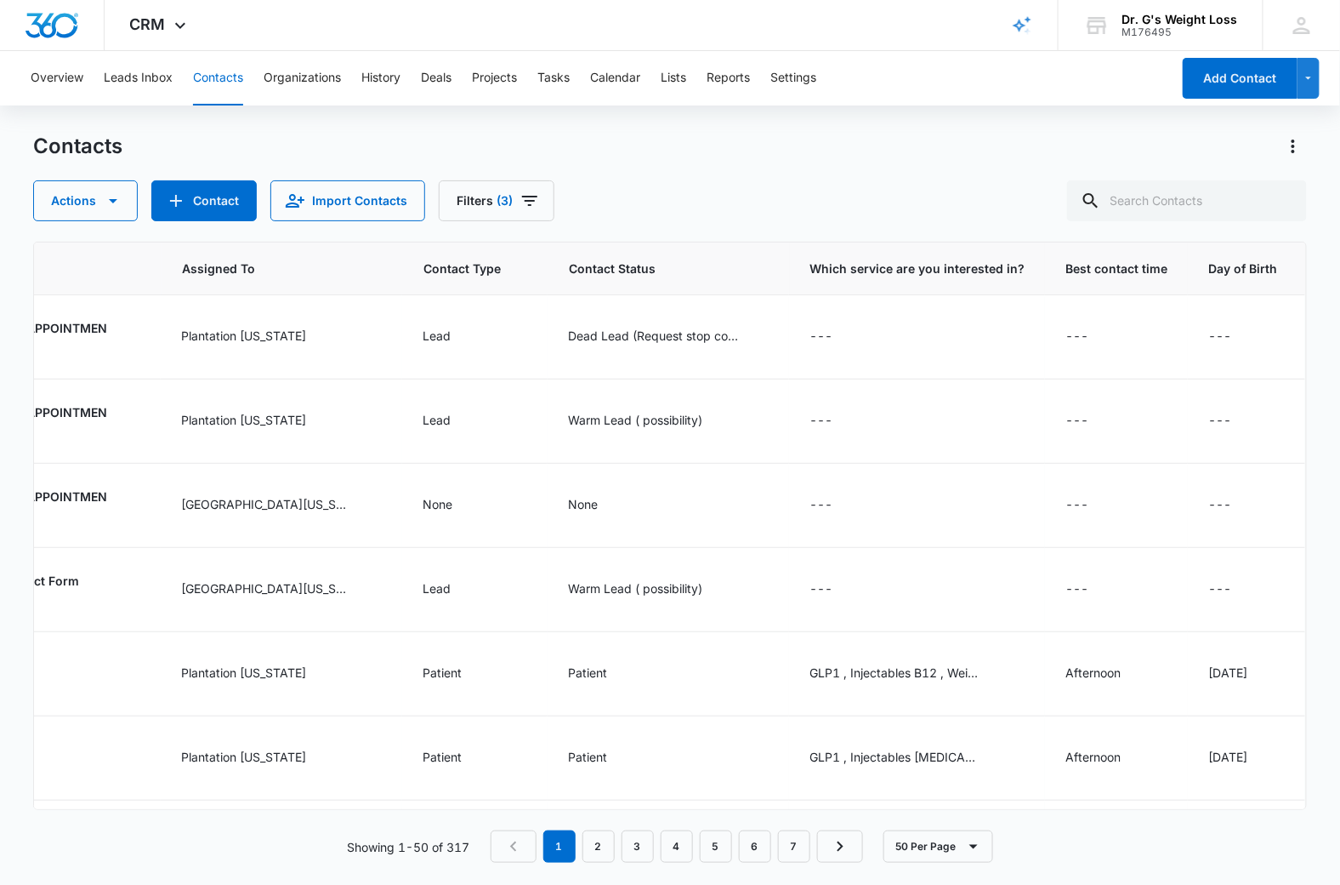
scroll to position [0, 1386]
click at [932, 478] on td "---" at bounding box center [917, 506] width 256 height 84
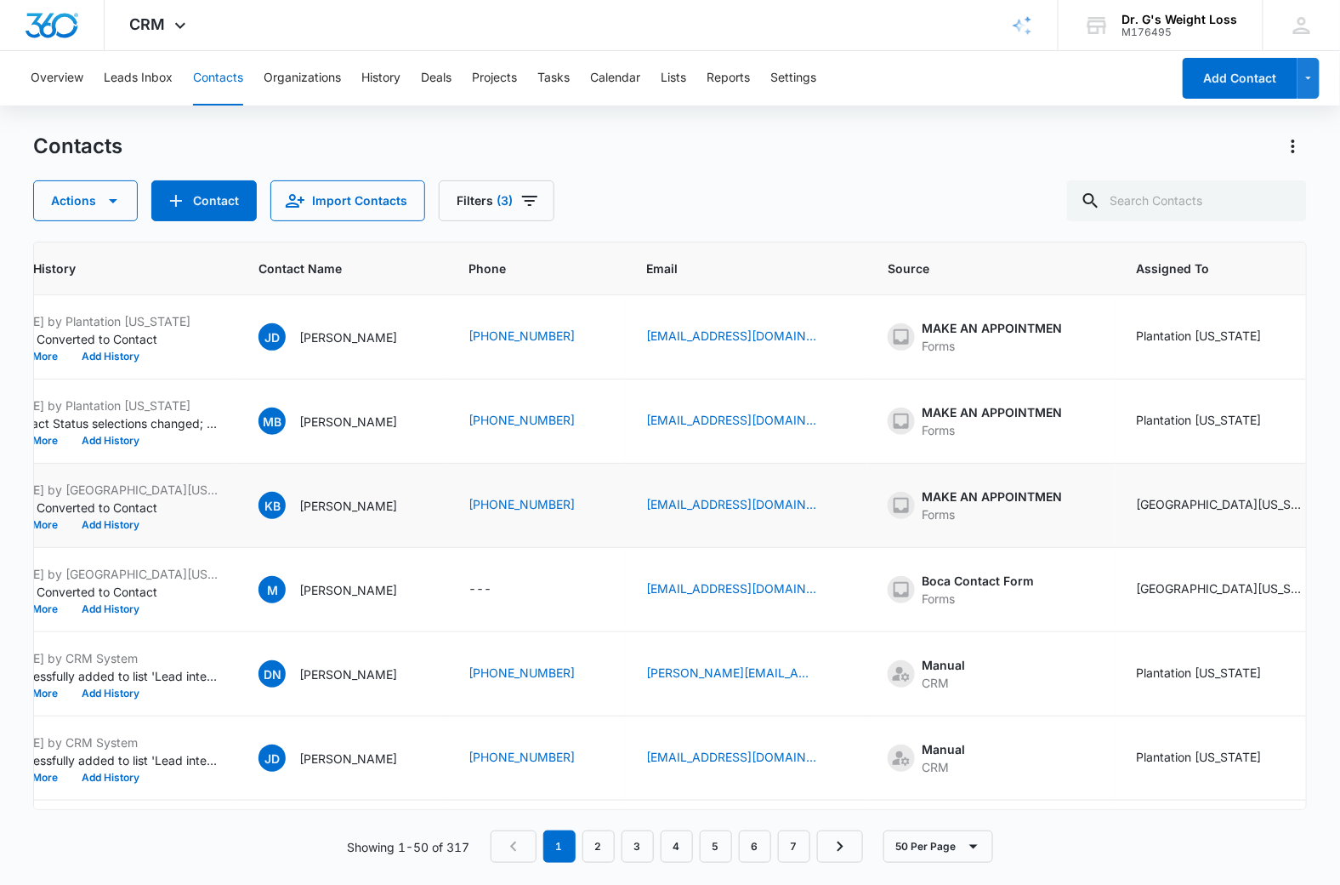
scroll to position [0, 0]
